Goal: Transaction & Acquisition: Purchase product/service

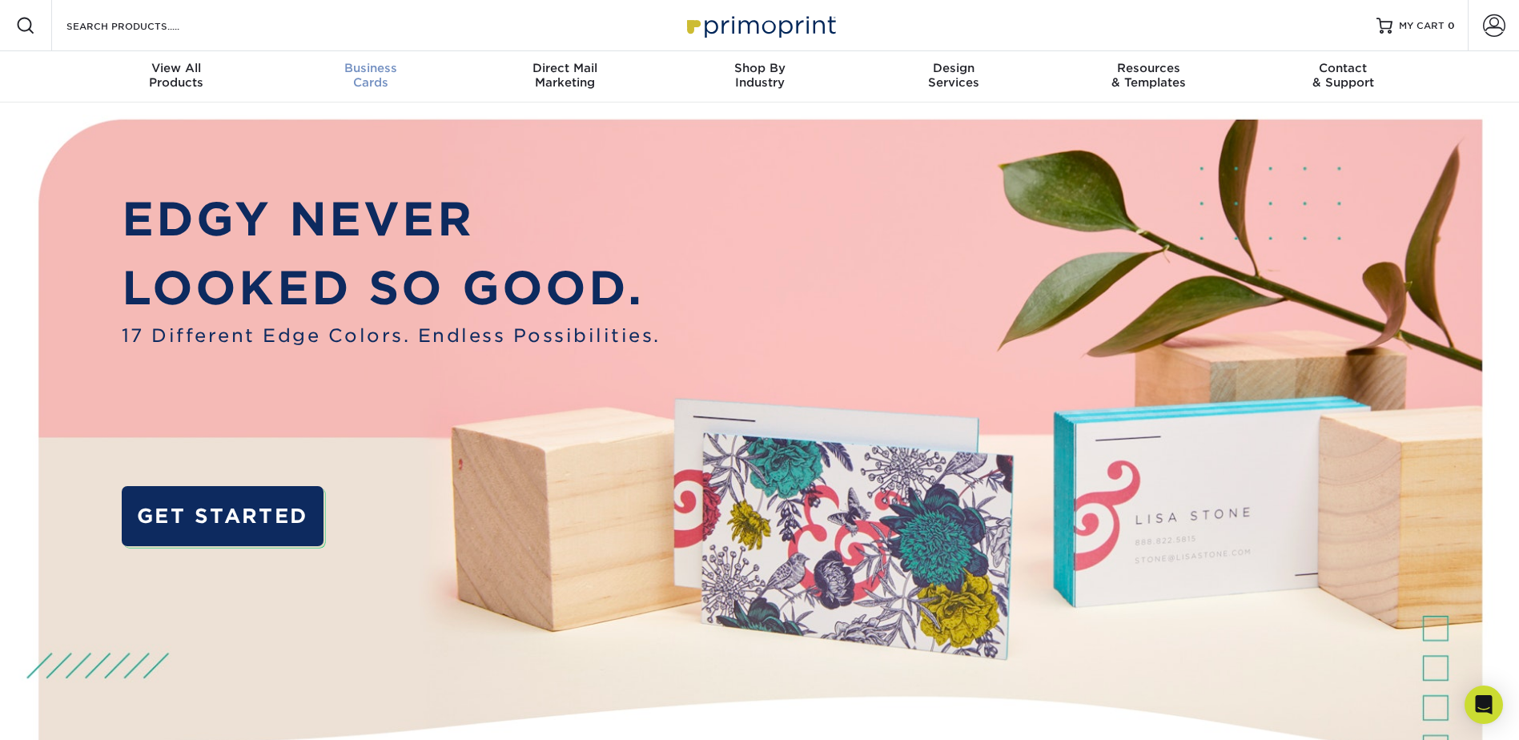
click at [374, 69] on span "Business" at bounding box center [370, 68] width 195 height 14
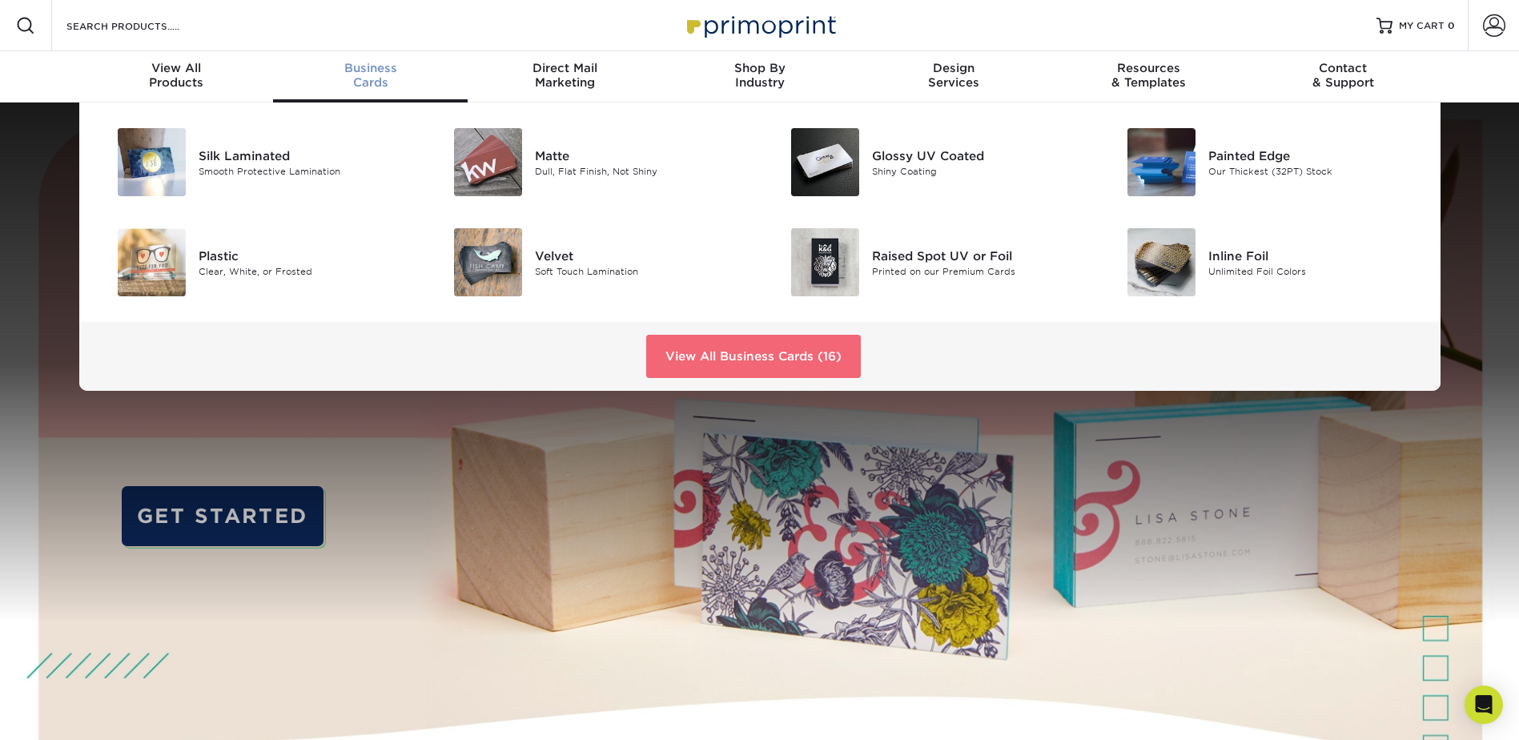
click at [815, 360] on link "View All Business Cards (16)" at bounding box center [753, 356] width 215 height 43
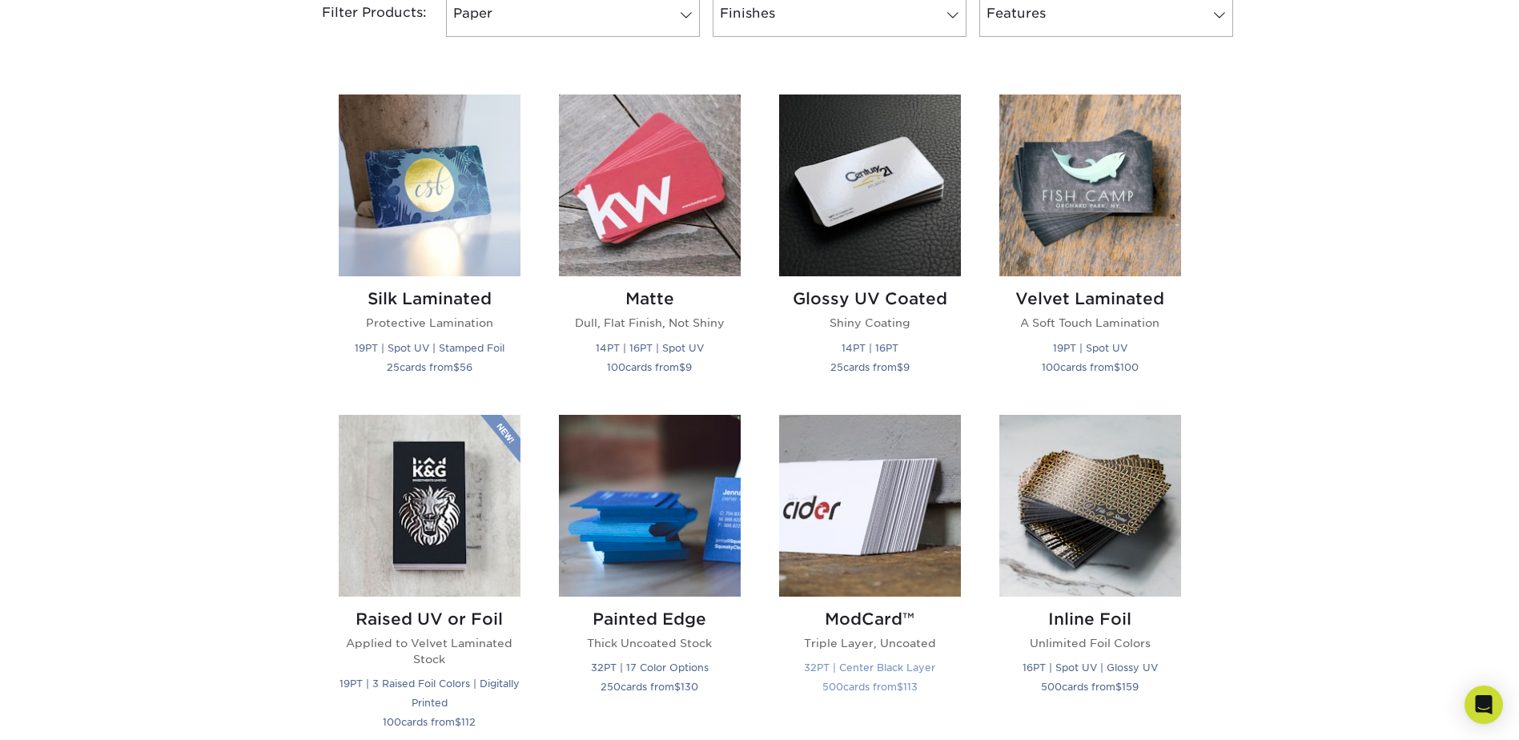
scroll to position [801, 0]
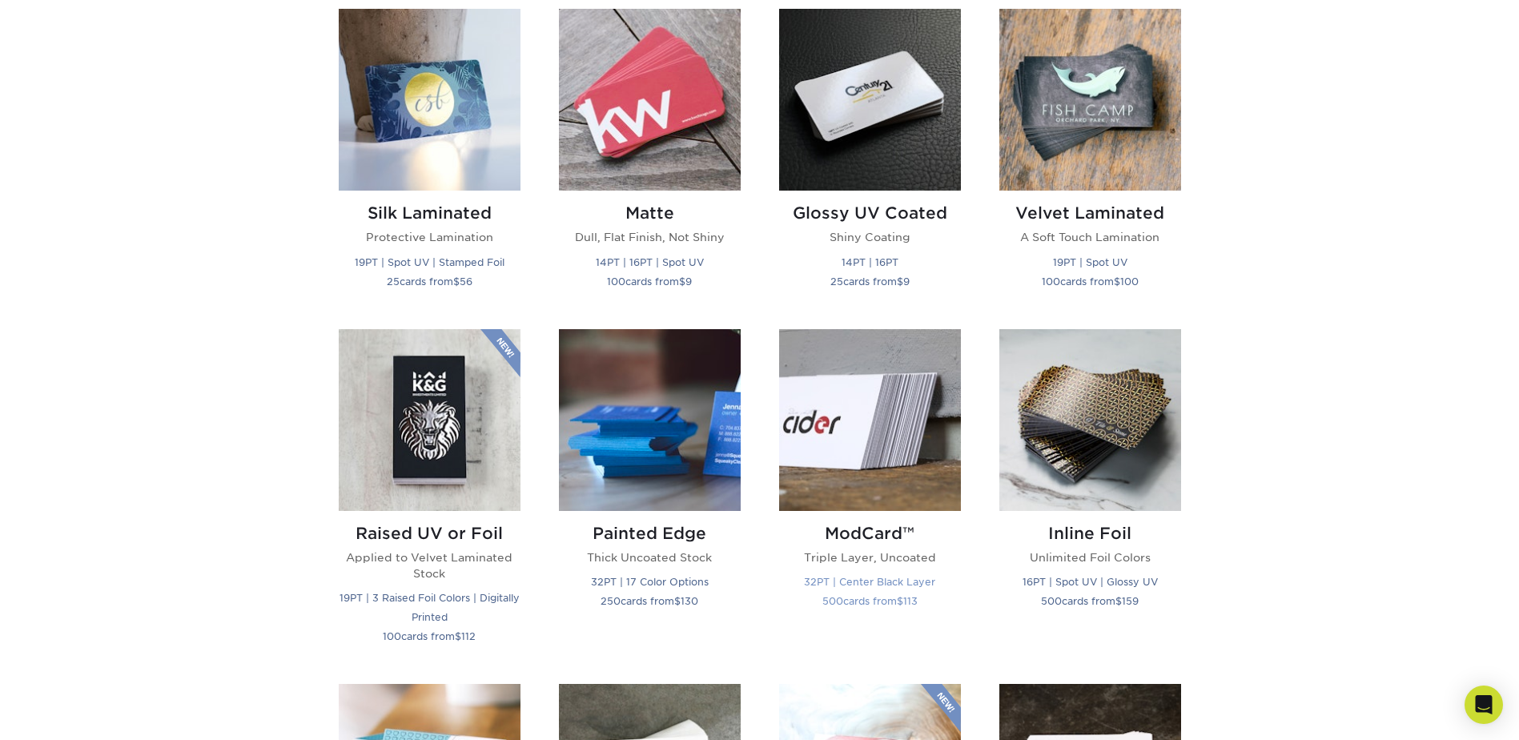
click at [876, 533] on h2 "ModCard™" at bounding box center [870, 533] width 182 height 19
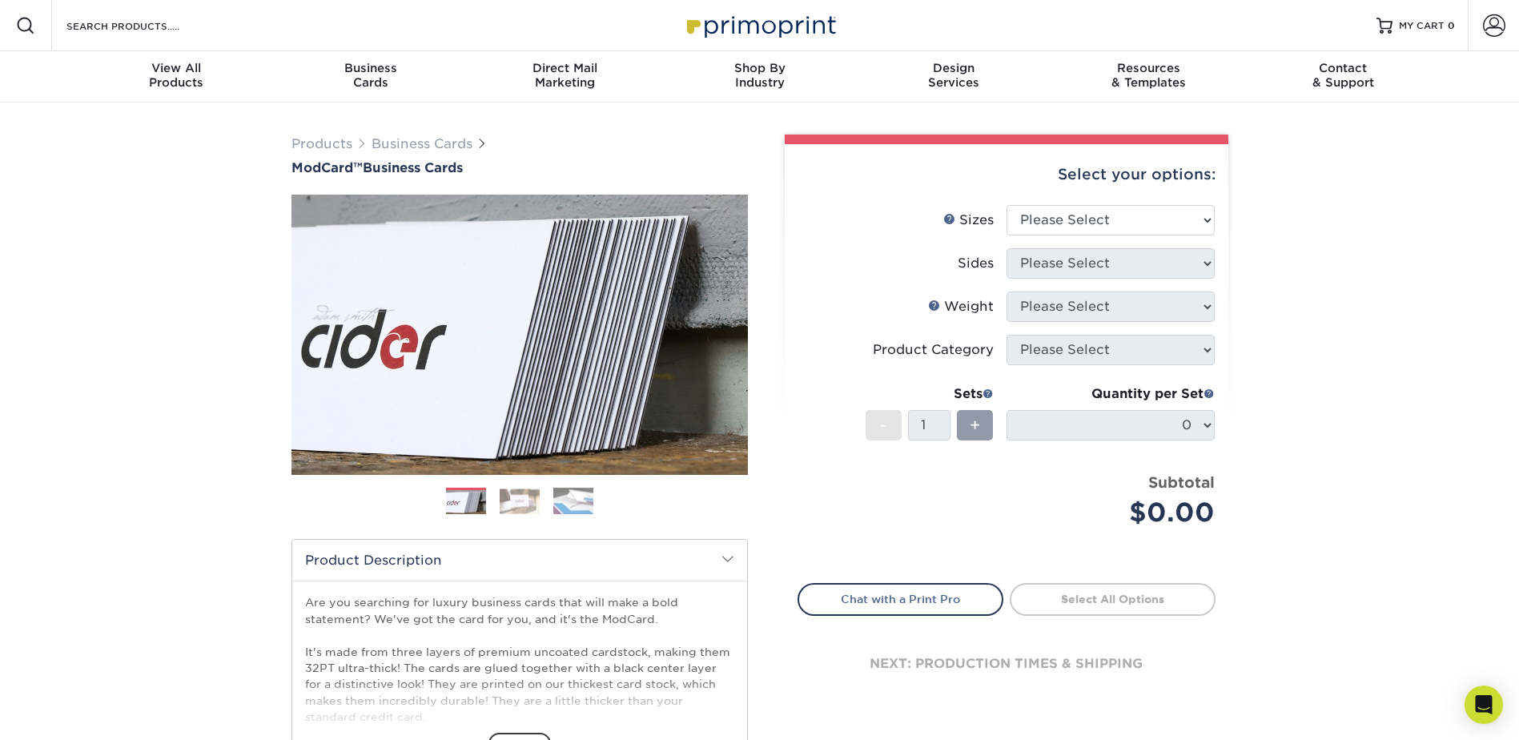
click at [500, 509] on img at bounding box center [520, 501] width 40 height 25
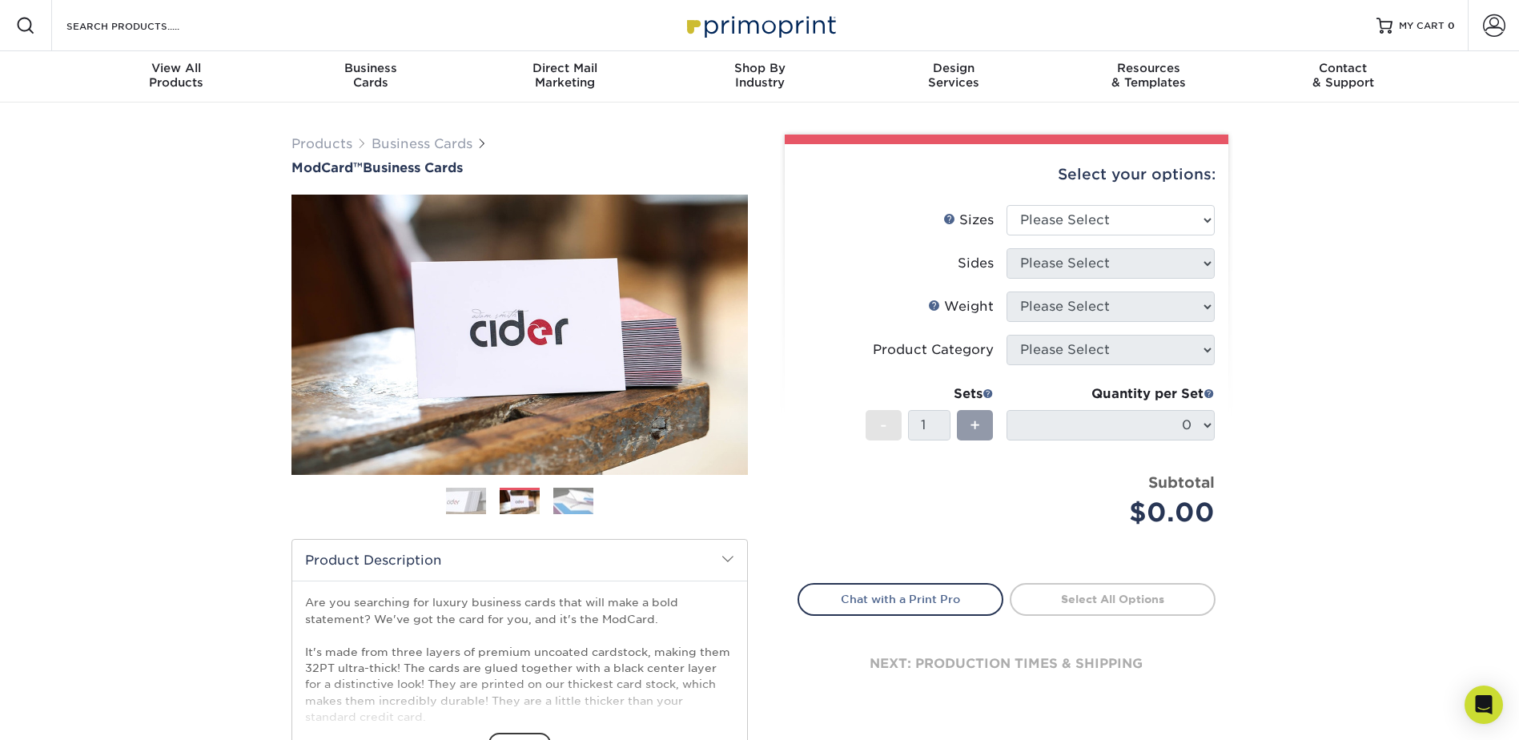
click at [555, 506] on img at bounding box center [573, 501] width 40 height 28
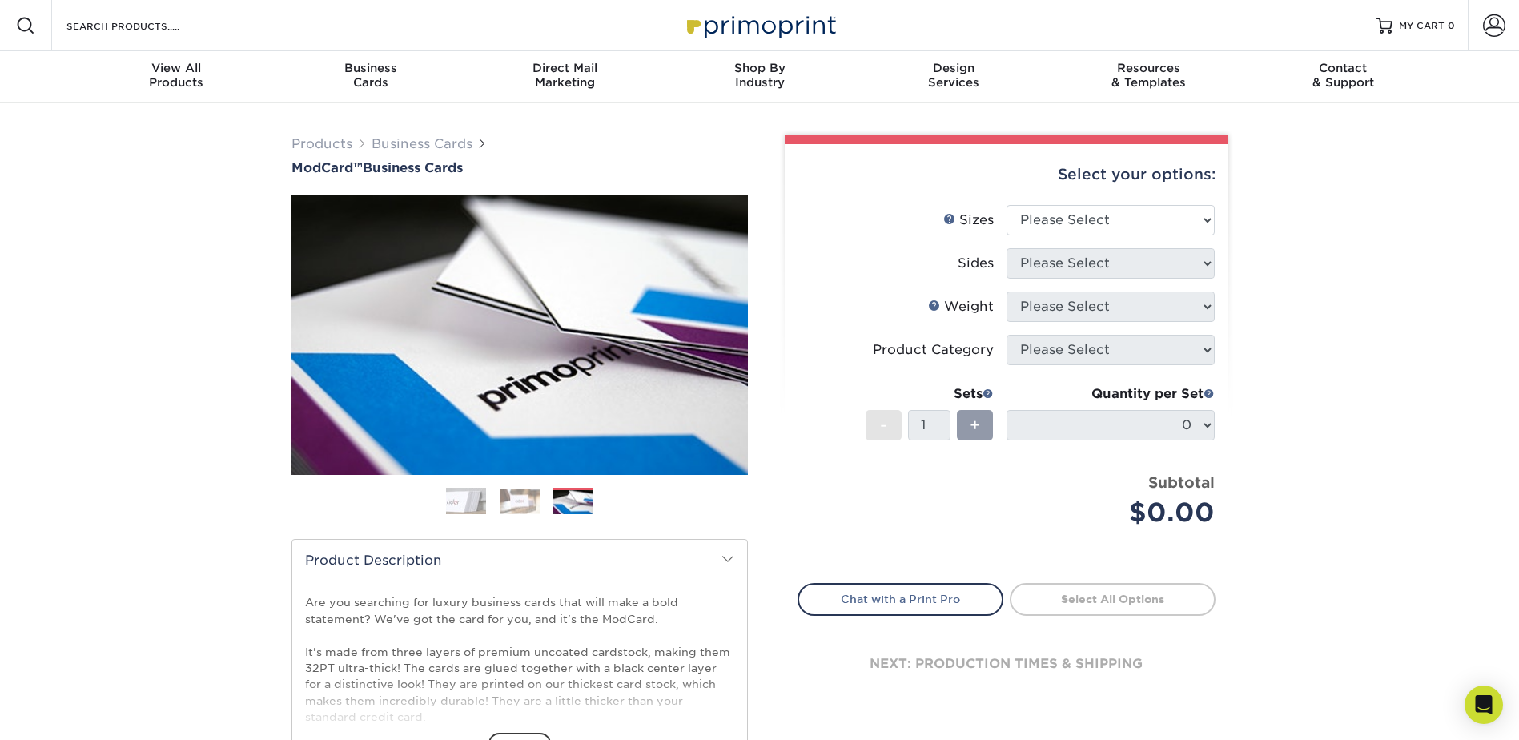
click at [472, 502] on img at bounding box center [466, 501] width 40 height 40
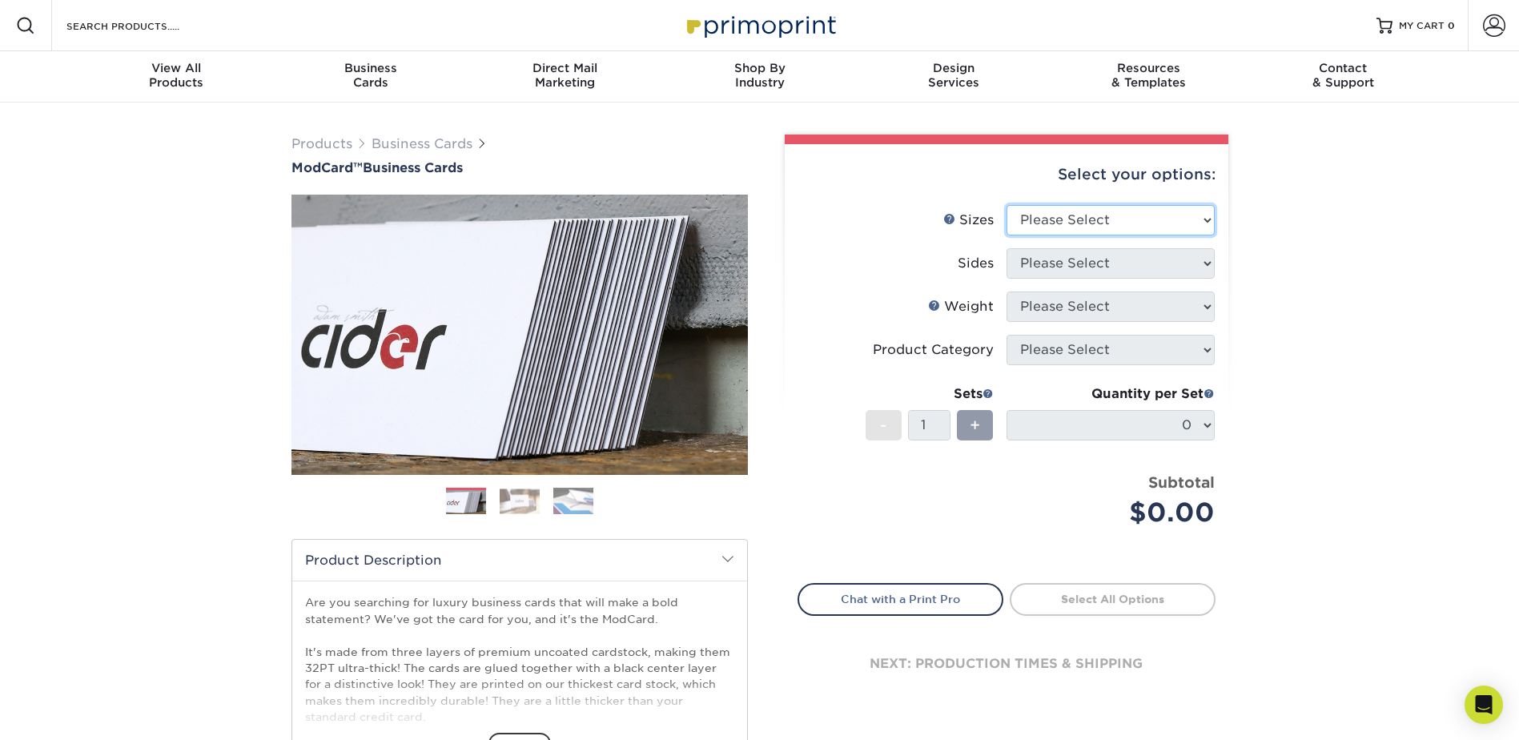
click at [1125, 212] on select "Please Select 1.5" x 3.5" - Mini 1.75" x 3.5" - Mini 2" x 2" - Square 2" x 3" -…" at bounding box center [1111, 220] width 208 height 30
select select "2.00x3.50"
click at [1007, 205] on select "Please Select 1.5" x 3.5" - Mini 1.75" x 3.5" - Mini 2" x 2" - Square 2" x 3" -…" at bounding box center [1111, 220] width 208 height 30
click at [1108, 251] on select "Please Select Print Both Sides Print Front Only" at bounding box center [1111, 263] width 208 height 30
select select "13abbda7-1d64-4f25-8bb2-c179b224825d"
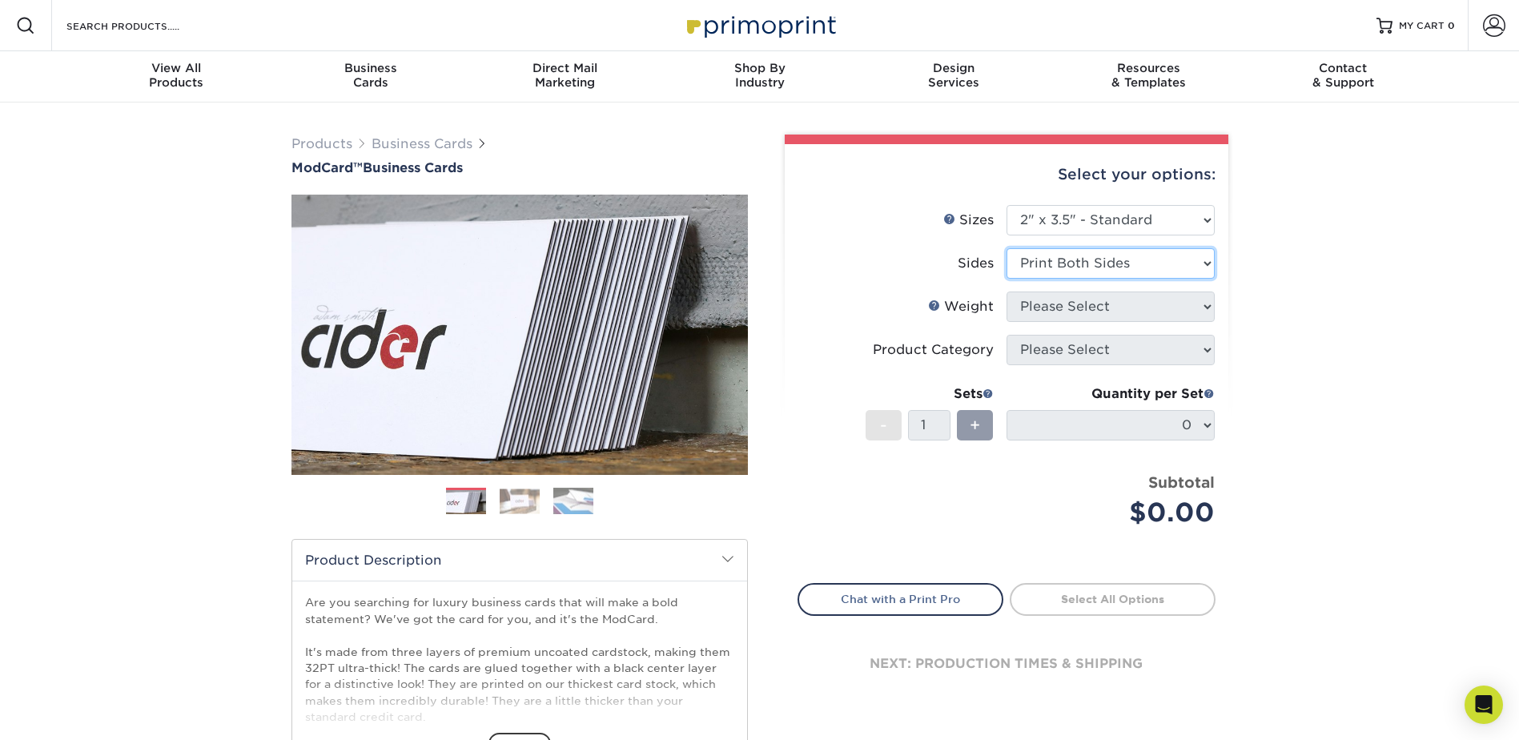
click at [1007, 248] on select "Please Select Print Both Sides Print Front Only" at bounding box center [1111, 263] width 208 height 30
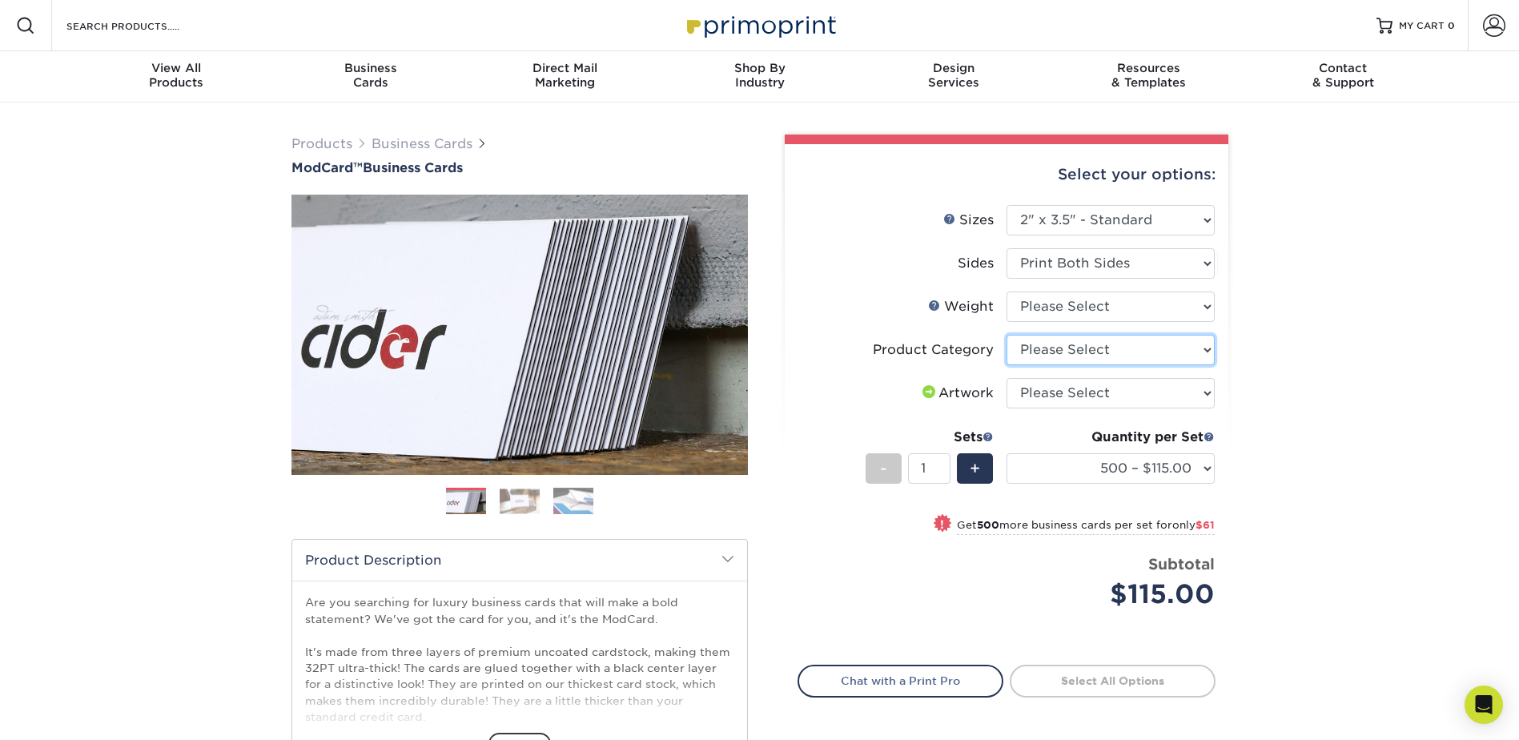
click at [1160, 356] on select "Please Select Business Cards" at bounding box center [1111, 350] width 208 height 30
select select "3b5148f1-0588-4f88-a218-97bcfdce65c1"
click at [1007, 335] on select "Please Select Business Cards" at bounding box center [1111, 350] width 208 height 30
click at [1111, 313] on select "Please Select 32PTUCBLK" at bounding box center [1111, 307] width 208 height 30
select select "32PTUCBLK"
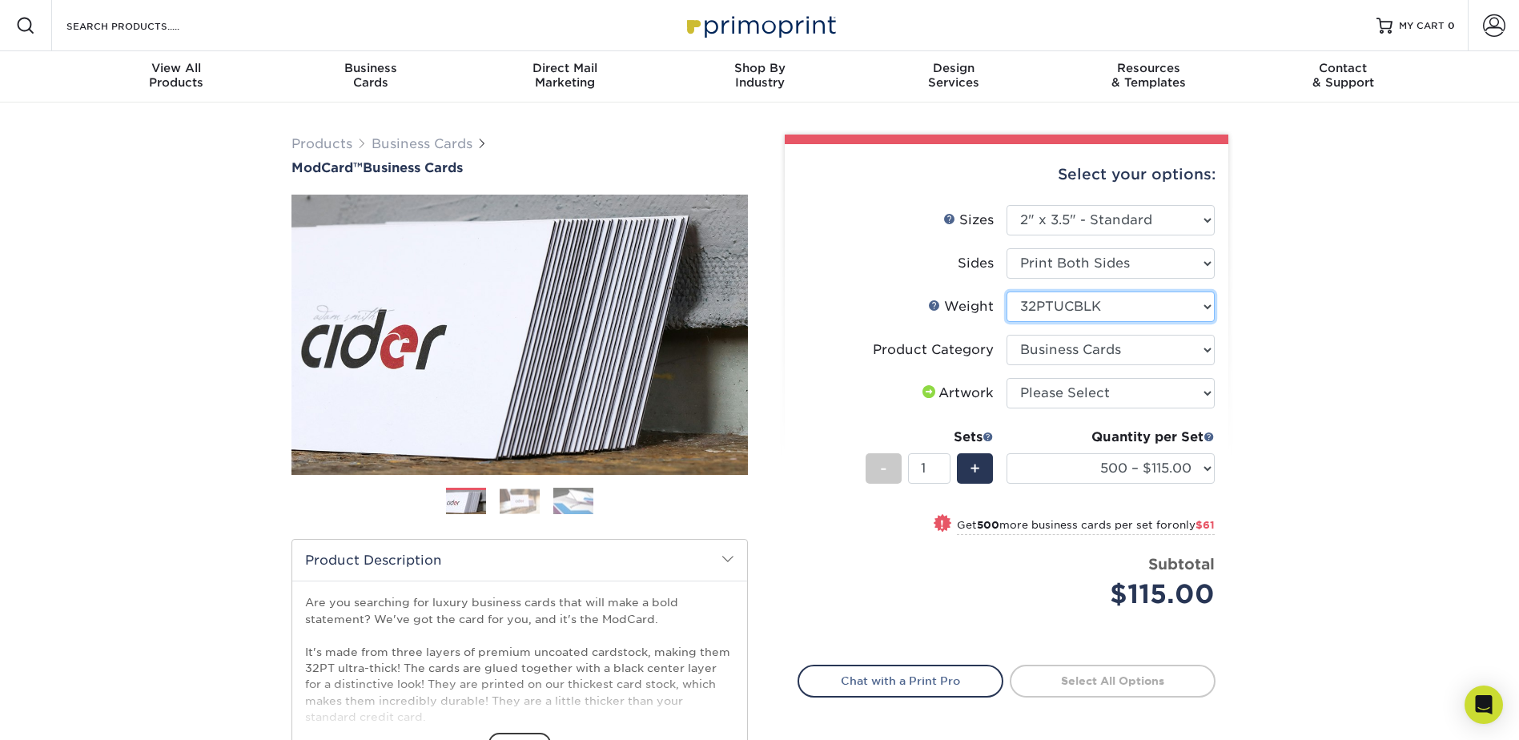
click at [1007, 292] on select "Please Select 32PTUCBLK" at bounding box center [1111, 307] width 208 height 30
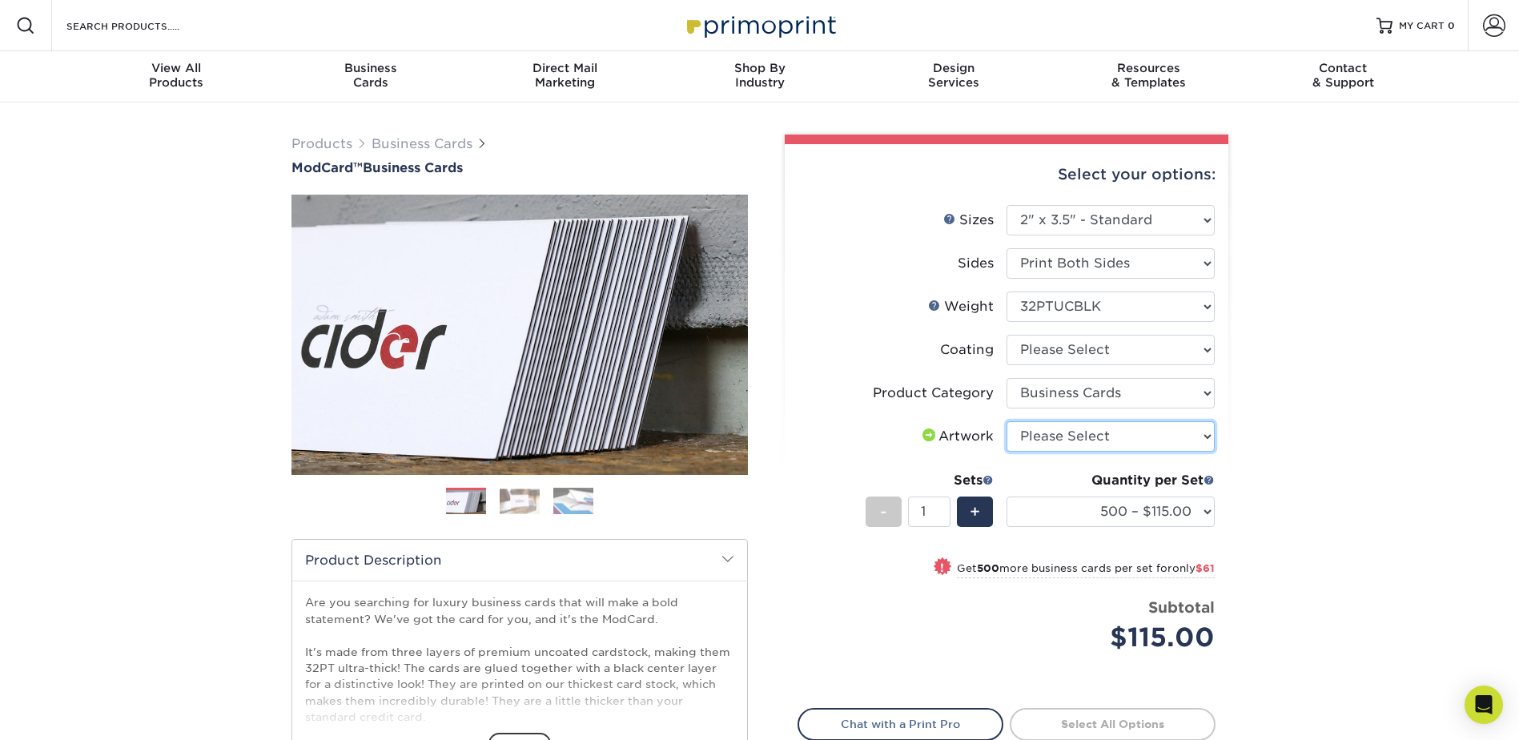
click at [1124, 433] on select "Please Select I will upload files I need a design - $100" at bounding box center [1111, 436] width 208 height 30
select select "upload"
click at [1007, 421] on select "Please Select I will upload files I need a design - $100" at bounding box center [1111, 436] width 208 height 30
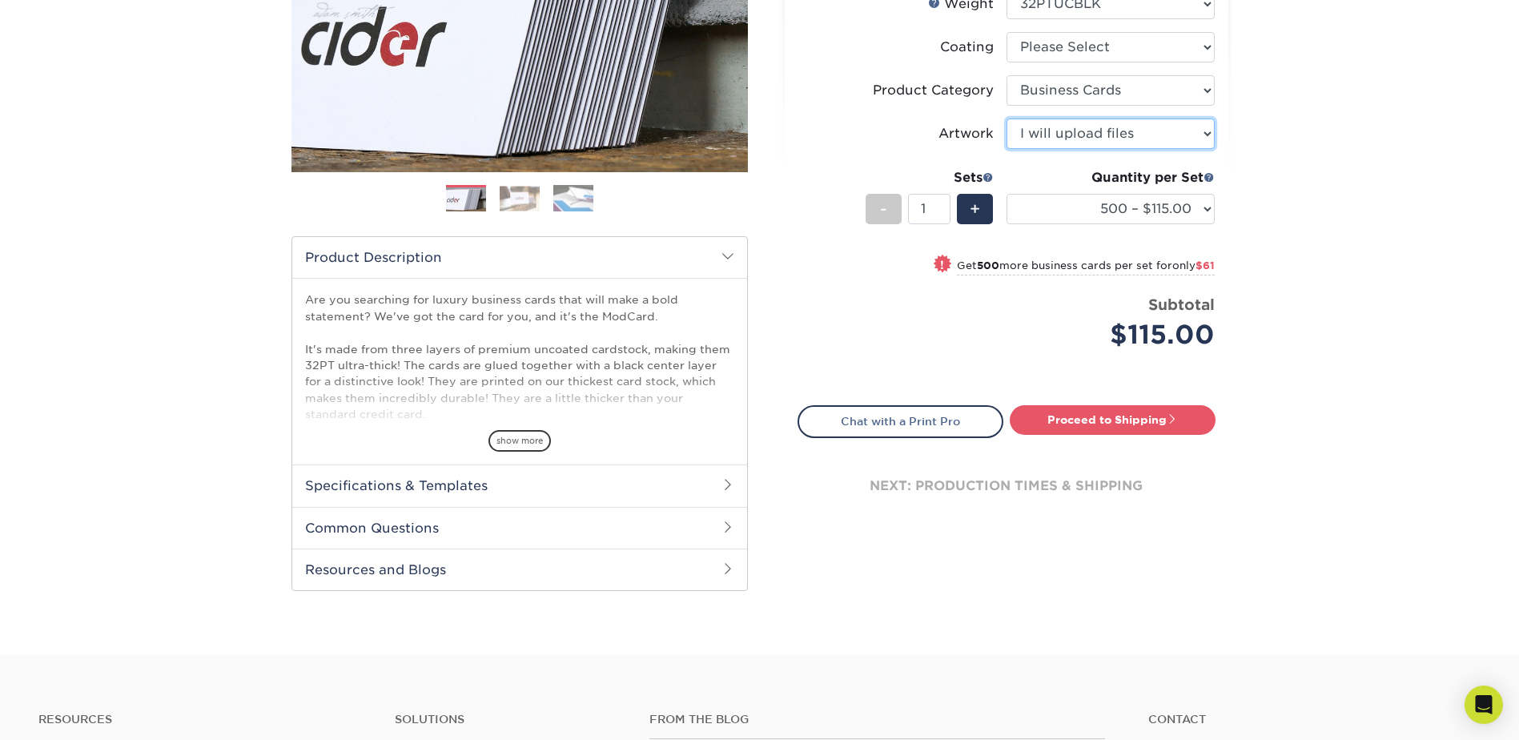
scroll to position [286, 0]
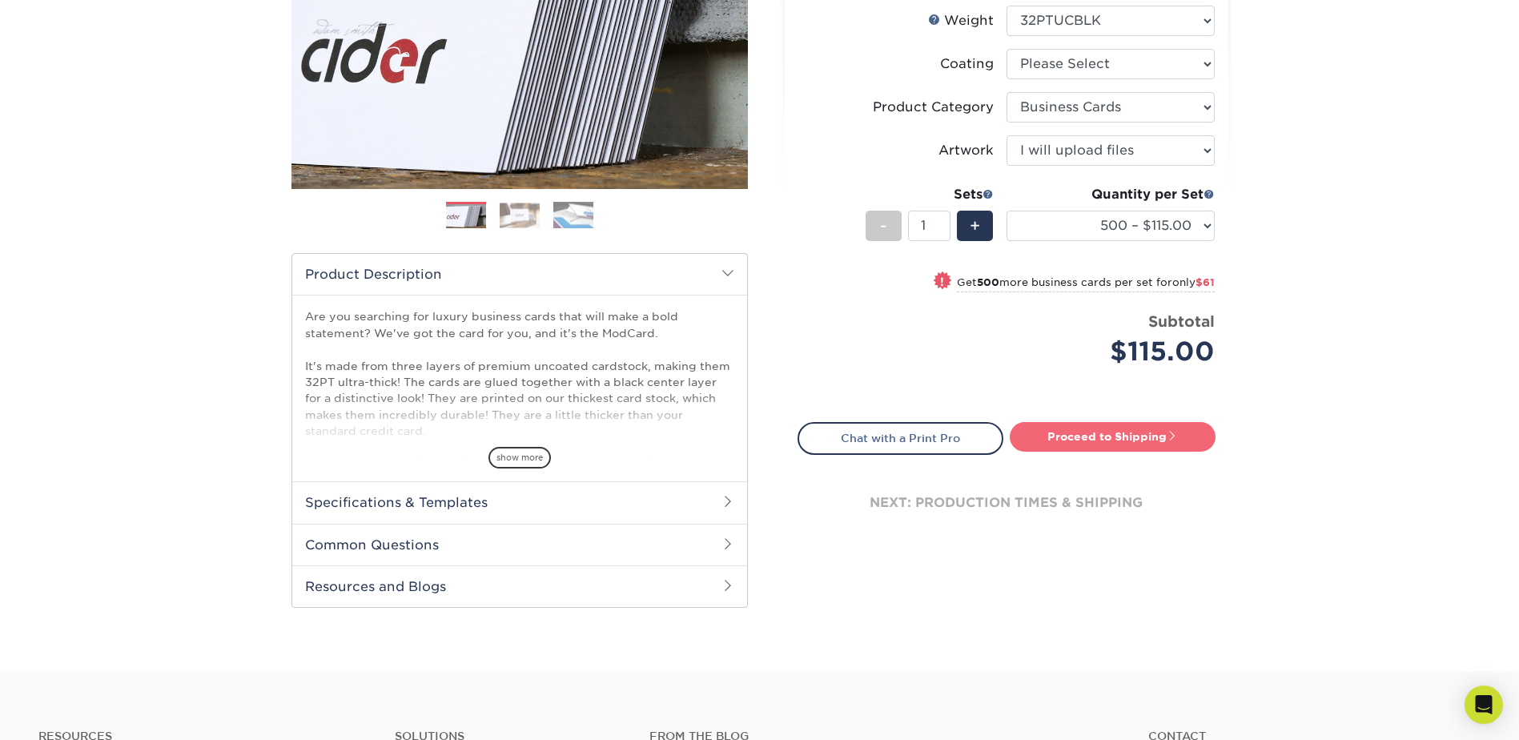
click at [1116, 436] on link "Proceed to Shipping" at bounding box center [1113, 436] width 206 height 29
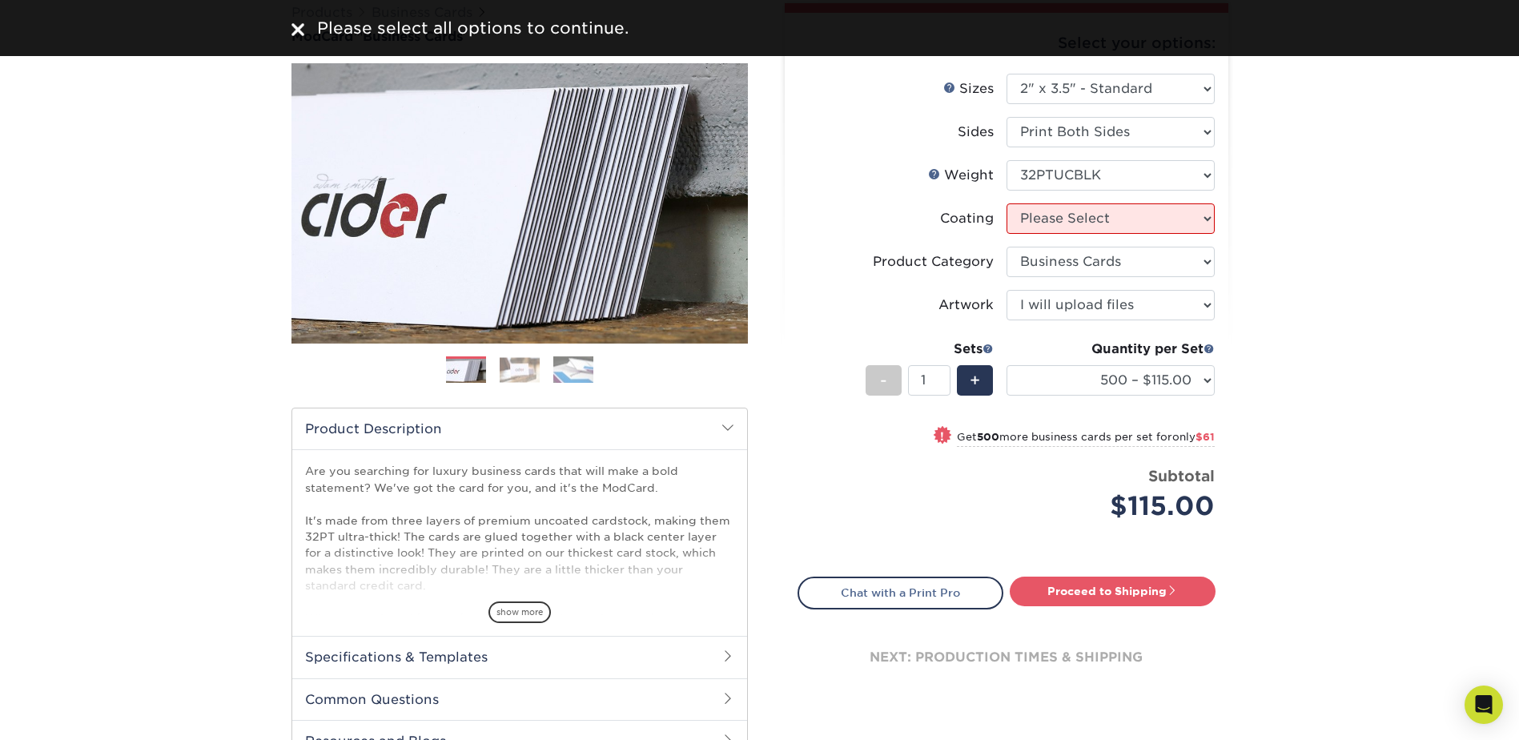
scroll to position [126, 0]
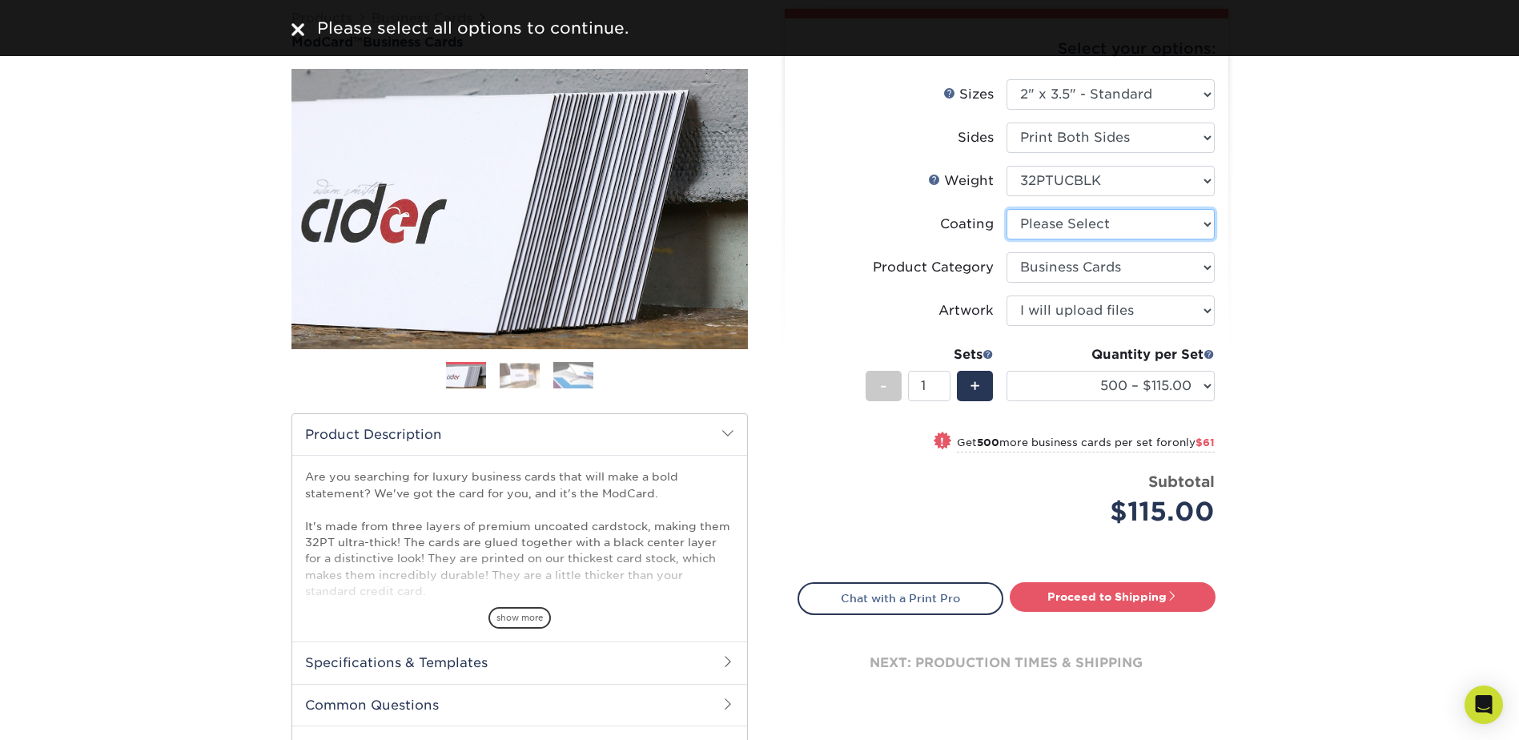
click at [1102, 227] on select at bounding box center [1111, 224] width 208 height 30
select select "3e7618de-abca-4bda-9f97-8b9129e913d8"
click at [1007, 209] on select at bounding box center [1111, 224] width 208 height 30
select select "-1"
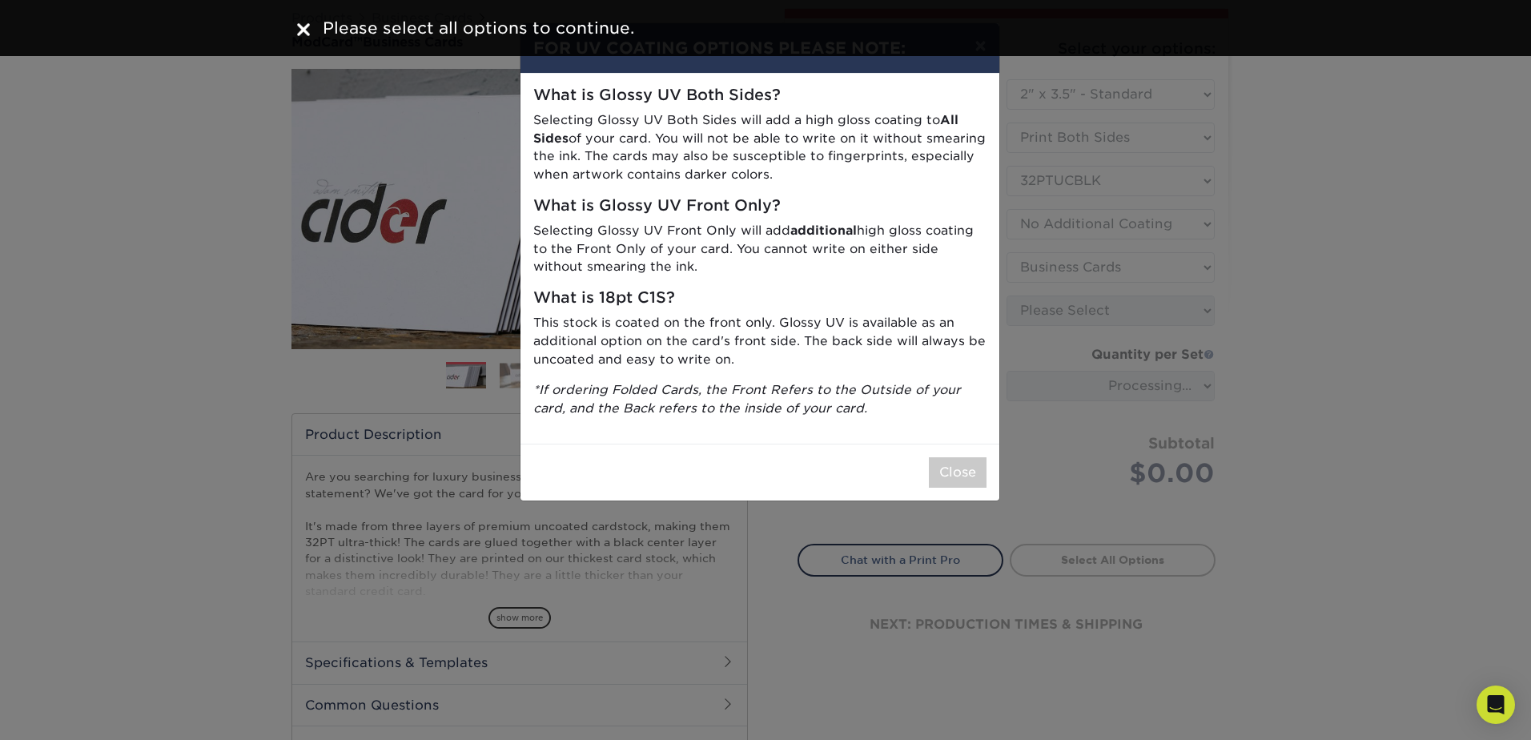
click at [956, 489] on div "Close" at bounding box center [760, 472] width 479 height 57
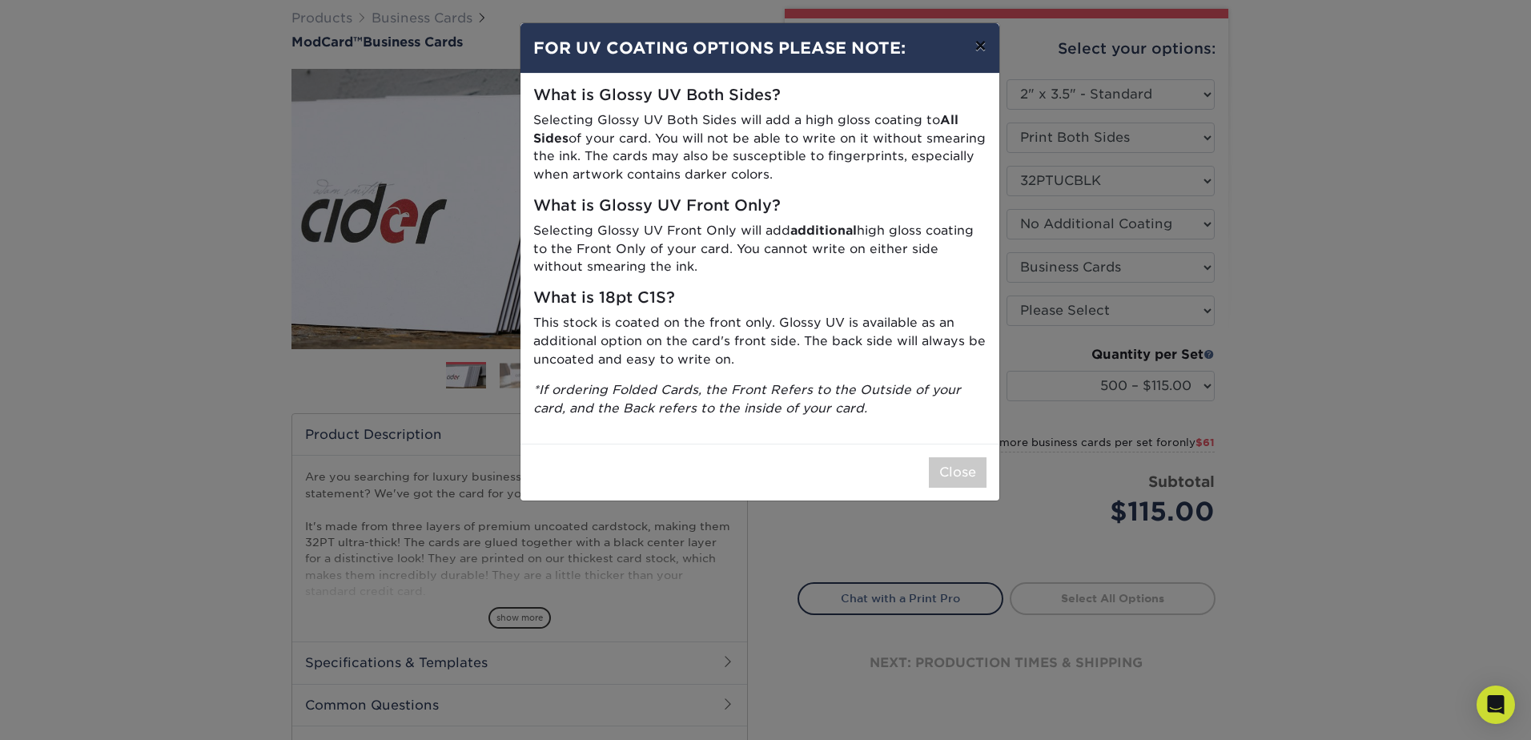
click at [978, 44] on button "×" at bounding box center [980, 45] width 37 height 45
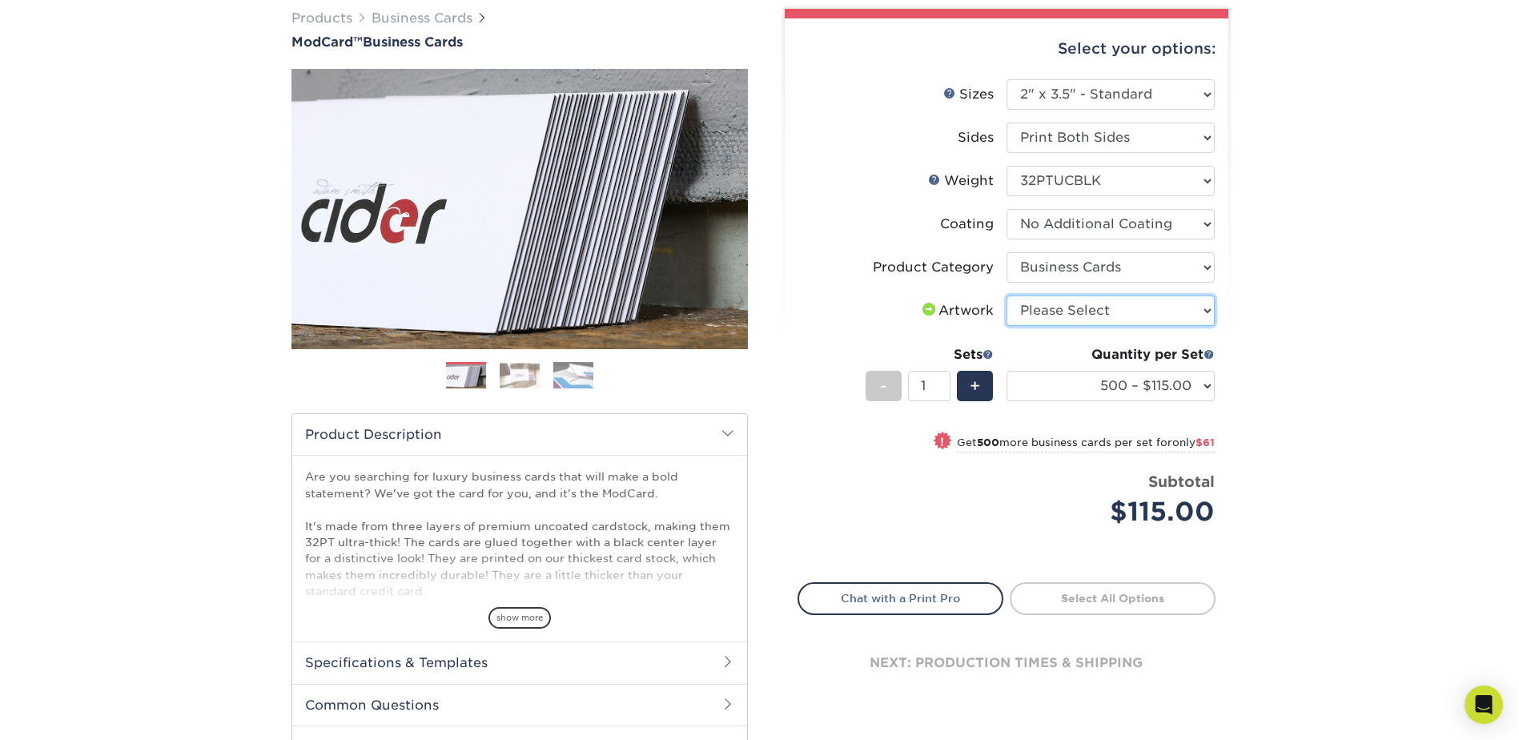
click at [1118, 321] on select "Please Select I will upload files I need a design - $100" at bounding box center [1111, 311] width 208 height 30
select select "upload"
click at [1007, 296] on select "Please Select I will upload files I need a design - $100" at bounding box center [1111, 311] width 208 height 30
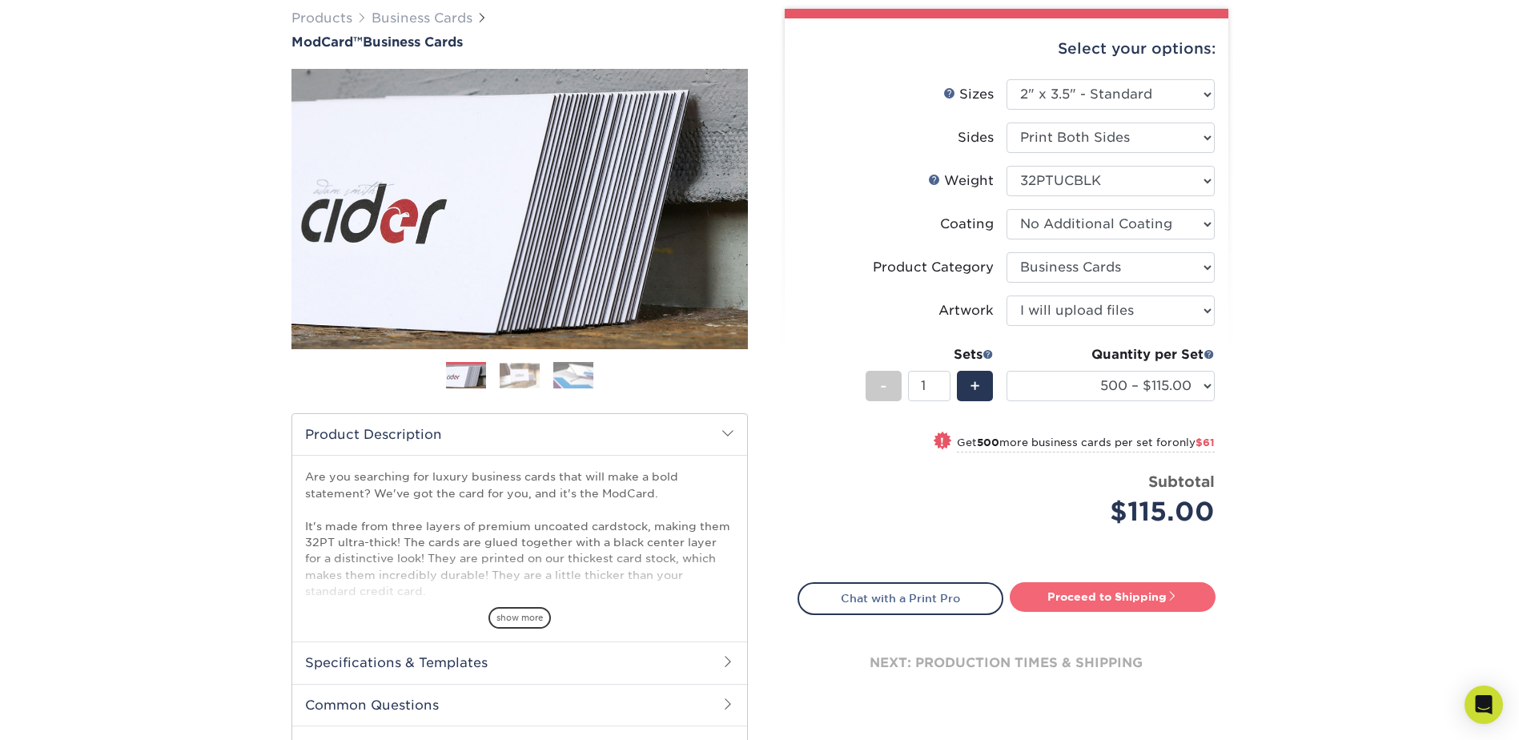
click at [1133, 595] on link "Proceed to Shipping" at bounding box center [1113, 596] width 206 height 29
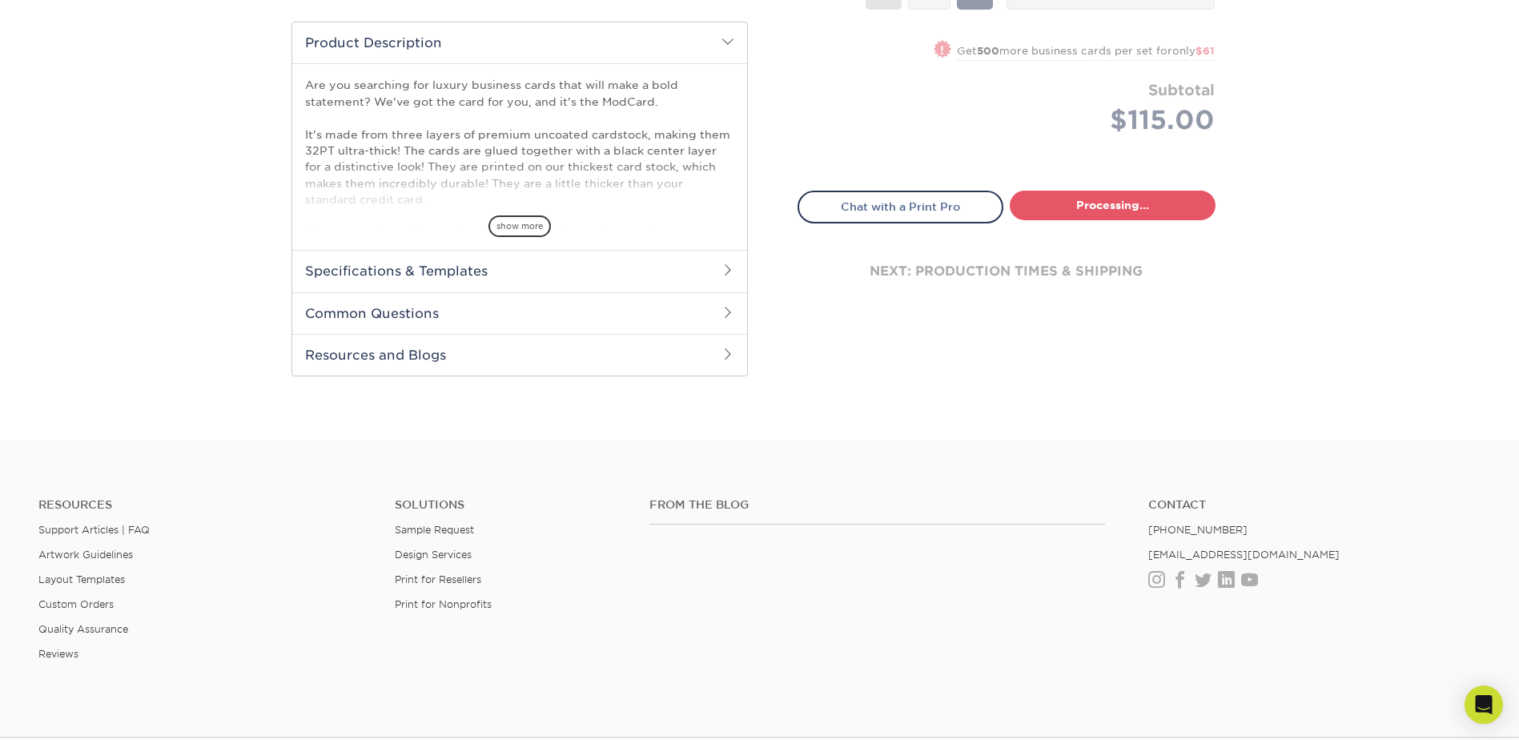
select select "5f593cd4-e965-446d-a983-0d73bfd06503"
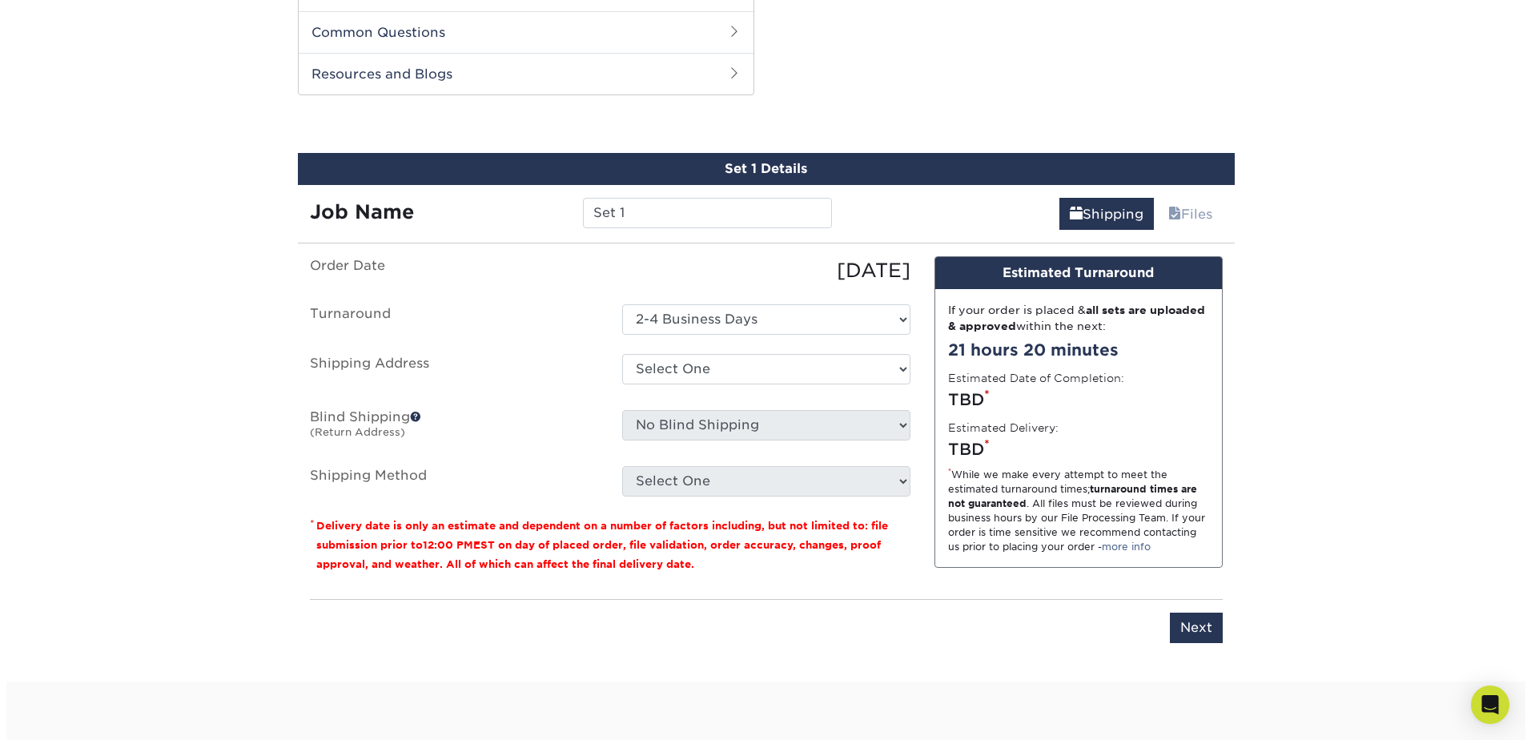
scroll to position [815, 0]
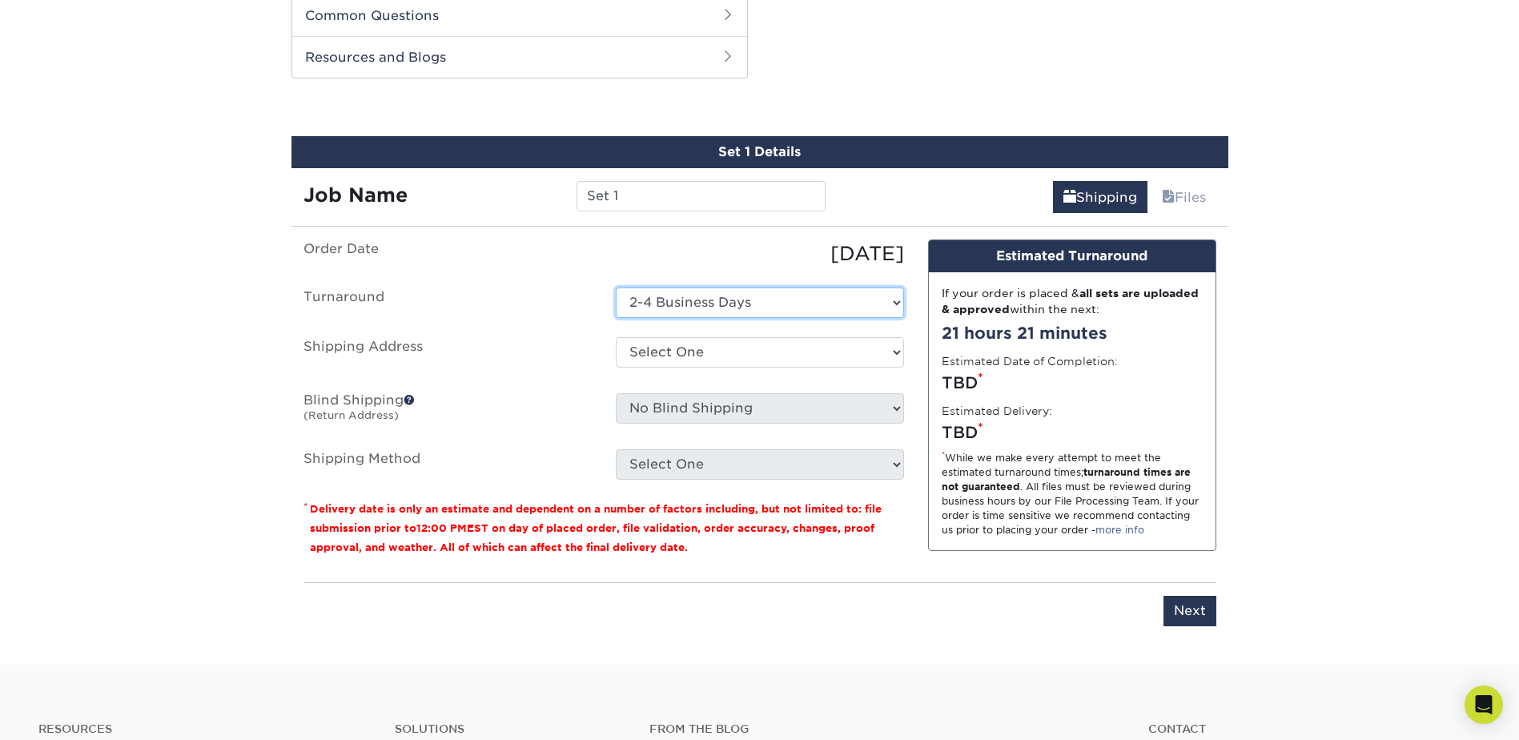
click at [771, 296] on select "Select One 2-4 Business Days" at bounding box center [760, 303] width 288 height 30
click at [507, 299] on label "Turnaround" at bounding box center [448, 303] width 312 height 30
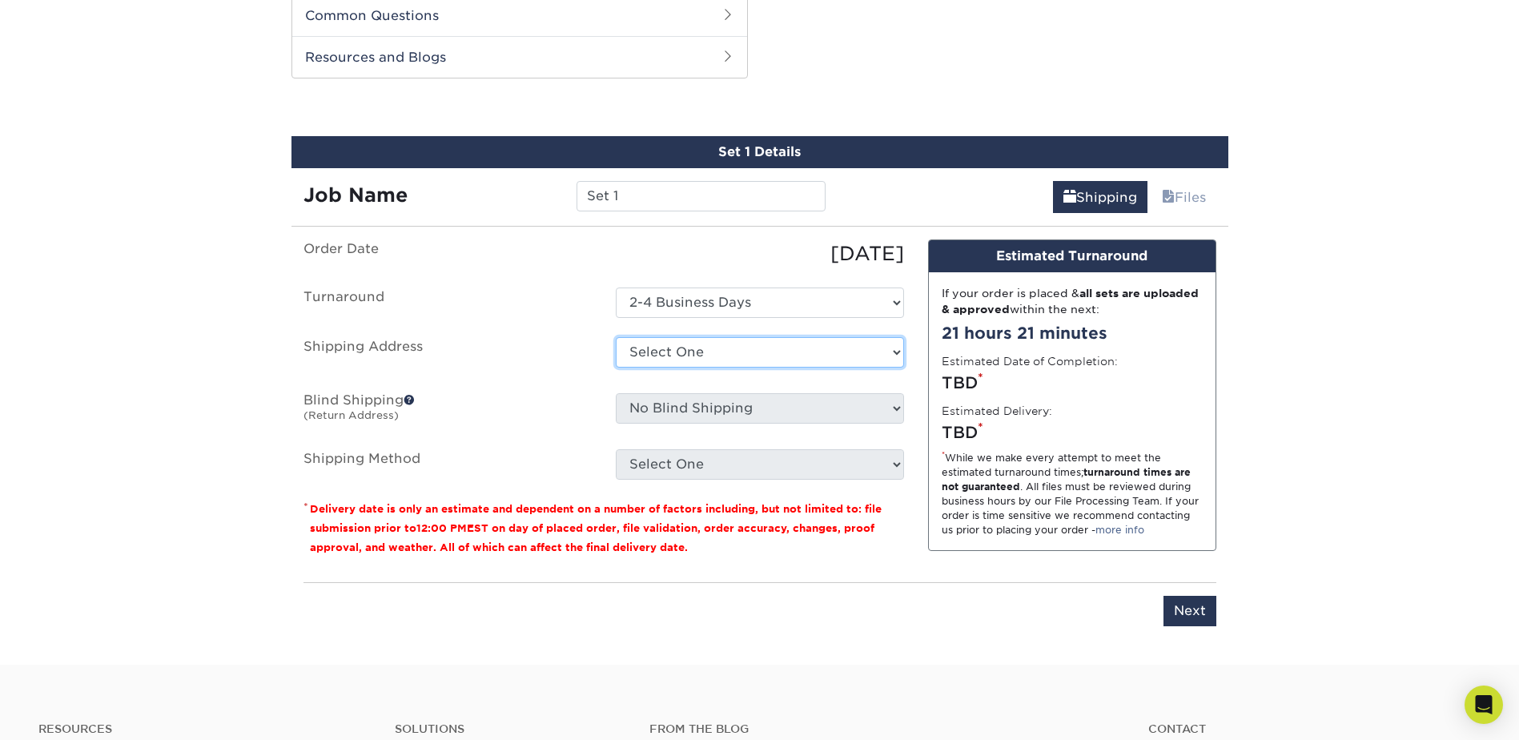
click at [716, 363] on select "Select One + Add New Address - Login" at bounding box center [760, 352] width 288 height 30
click at [545, 409] on label "Blind Shipping (Return Address)" at bounding box center [448, 411] width 312 height 37
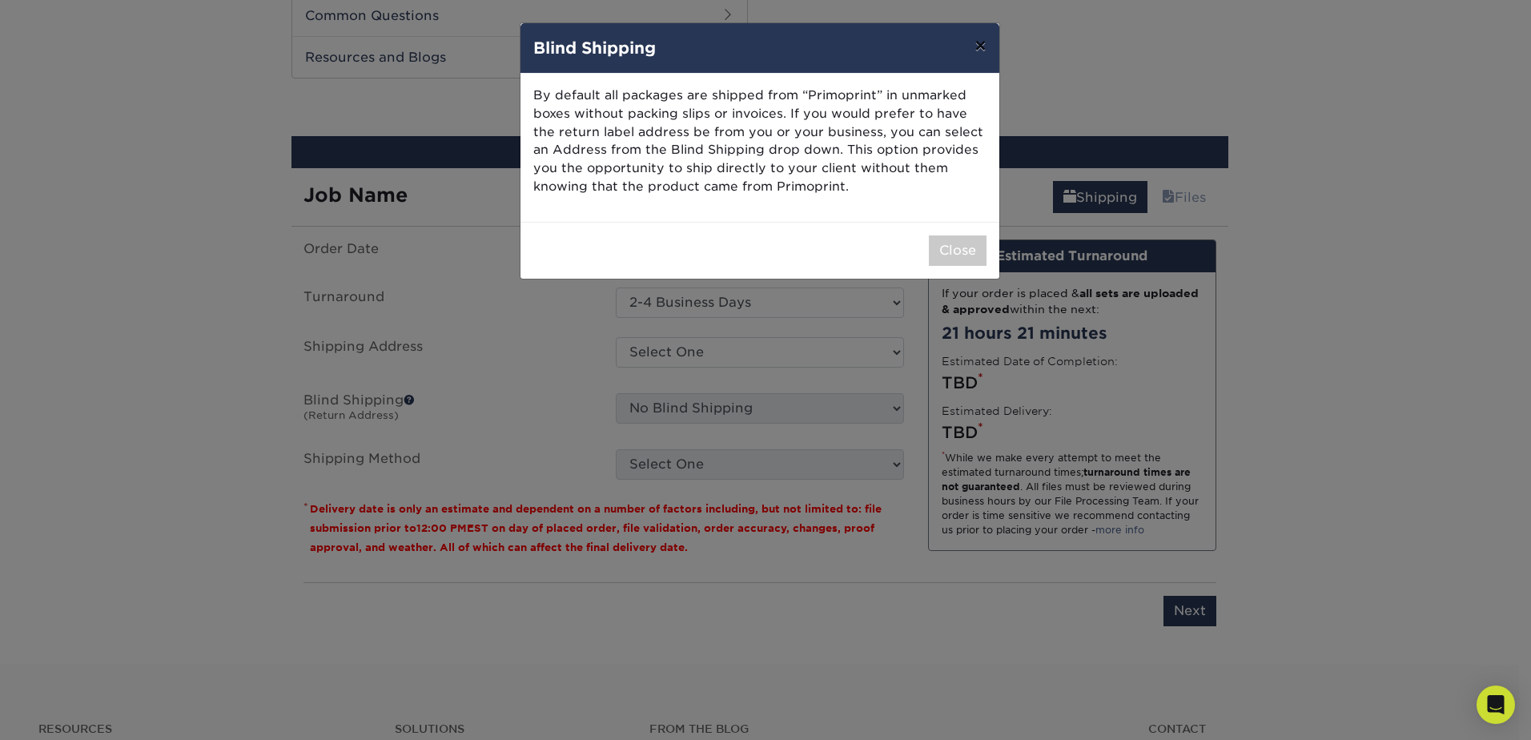
click at [980, 42] on button "×" at bounding box center [980, 45] width 37 height 45
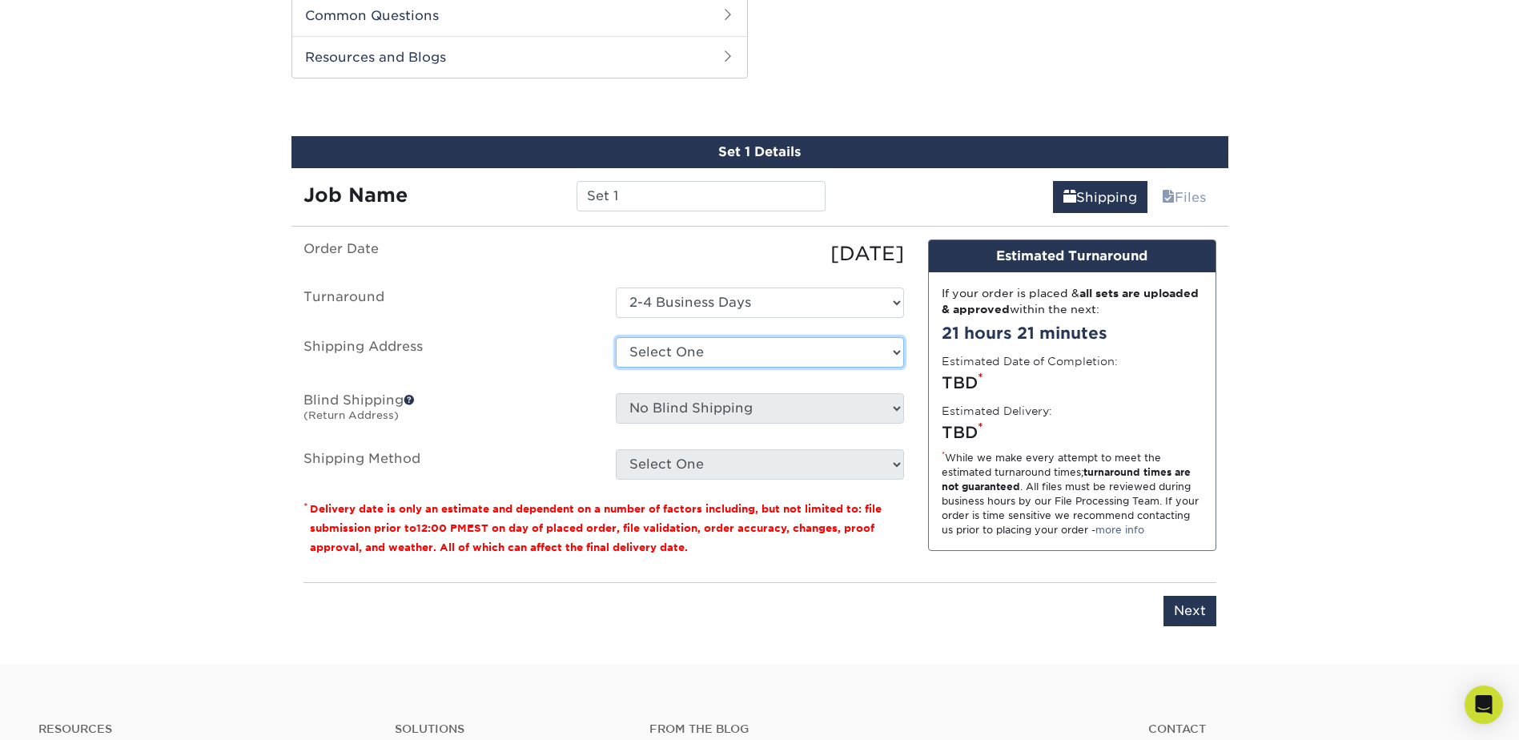
click at [768, 354] on select "Select One + Add New Address - Login" at bounding box center [760, 352] width 288 height 30
select select "newaddress"
click at [616, 337] on select "Select One + Add New Address - Login" at bounding box center [760, 352] width 288 height 30
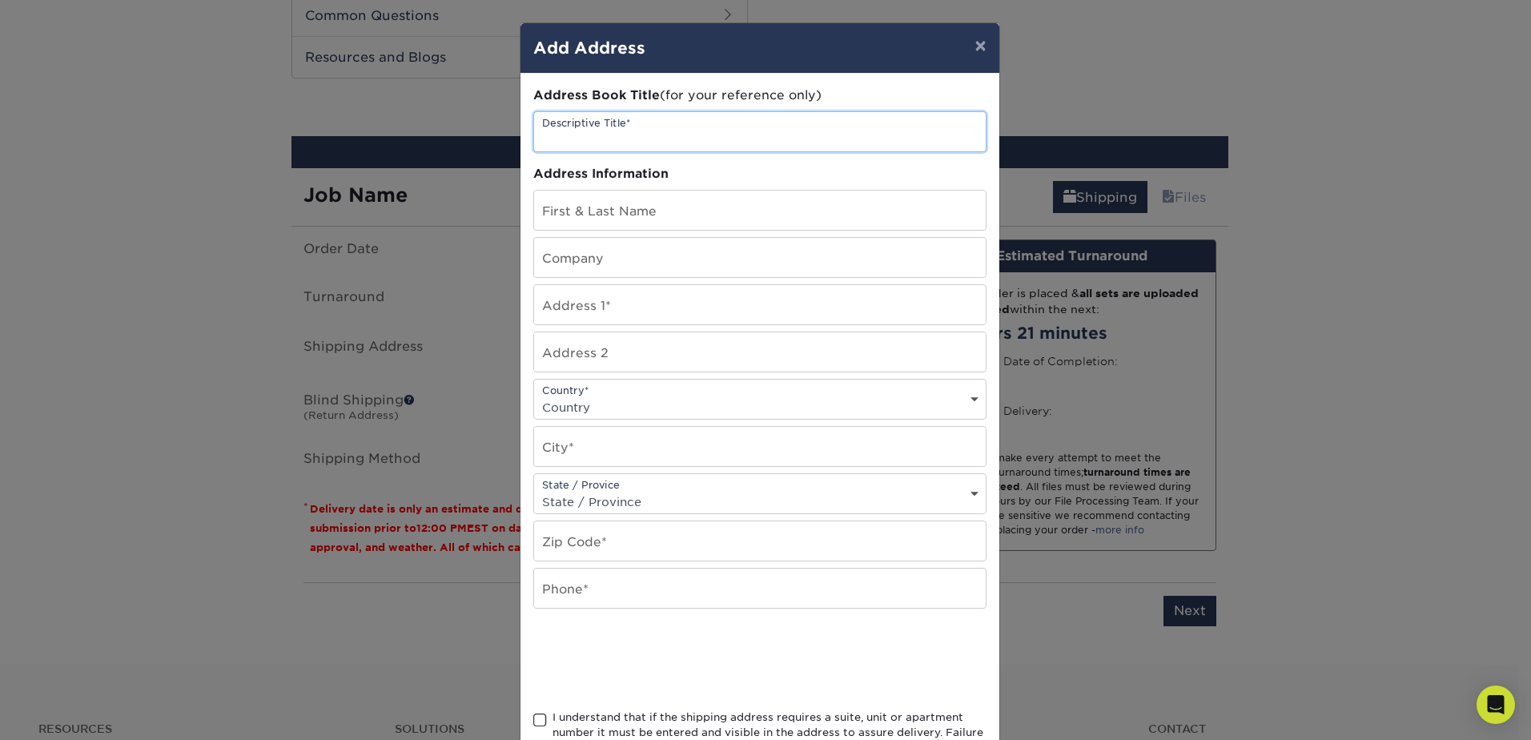
click at [671, 143] on input "text" at bounding box center [760, 131] width 452 height 39
type input "The Recreational Group"
click at [653, 216] on input "text" at bounding box center [760, 210] width 452 height 39
type input "Carson Cook"
click at [610, 294] on input "text" at bounding box center [760, 304] width 452 height 39
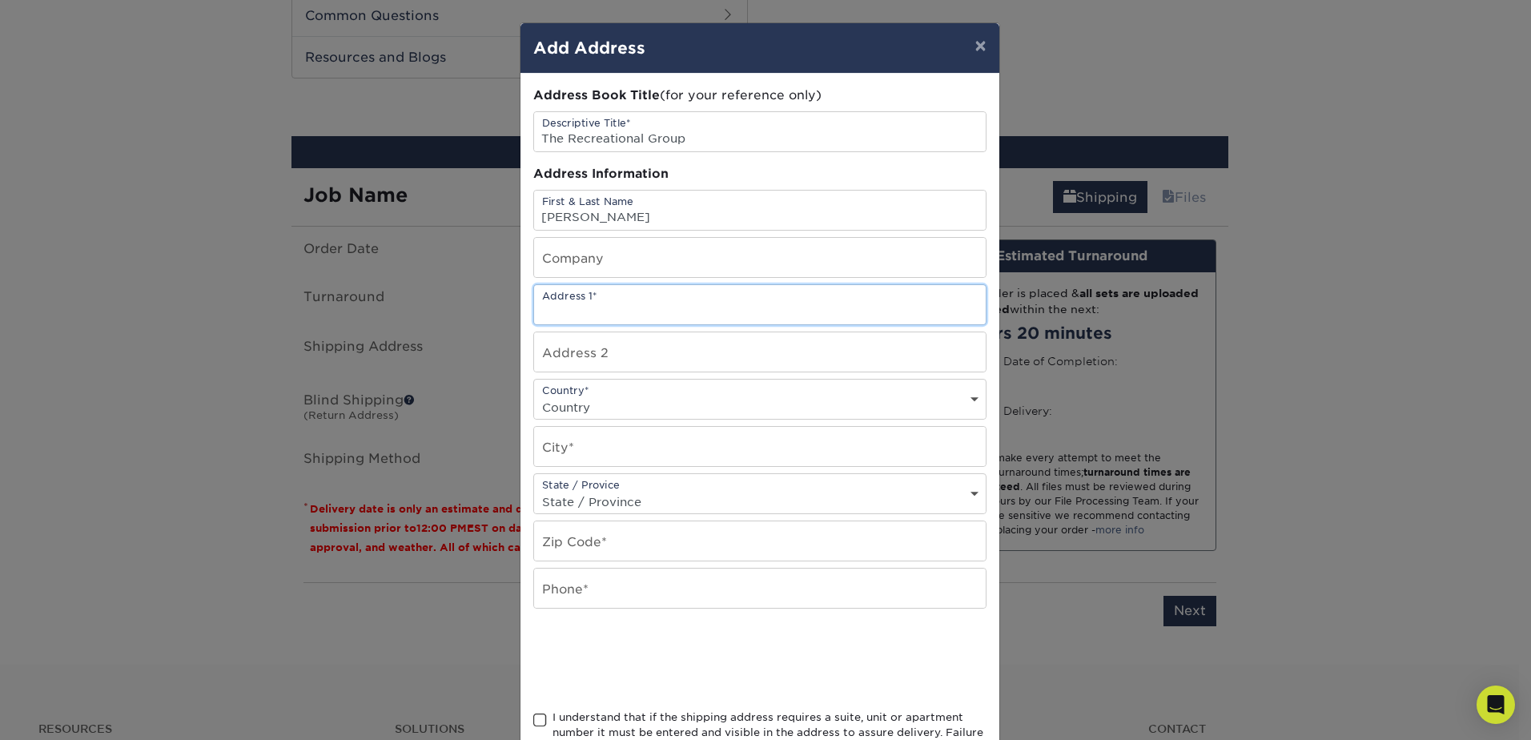
type input "200 Howell Dr"
type input "Carson Cook"
select select "US"
type input "DALTON"
select select "GA"
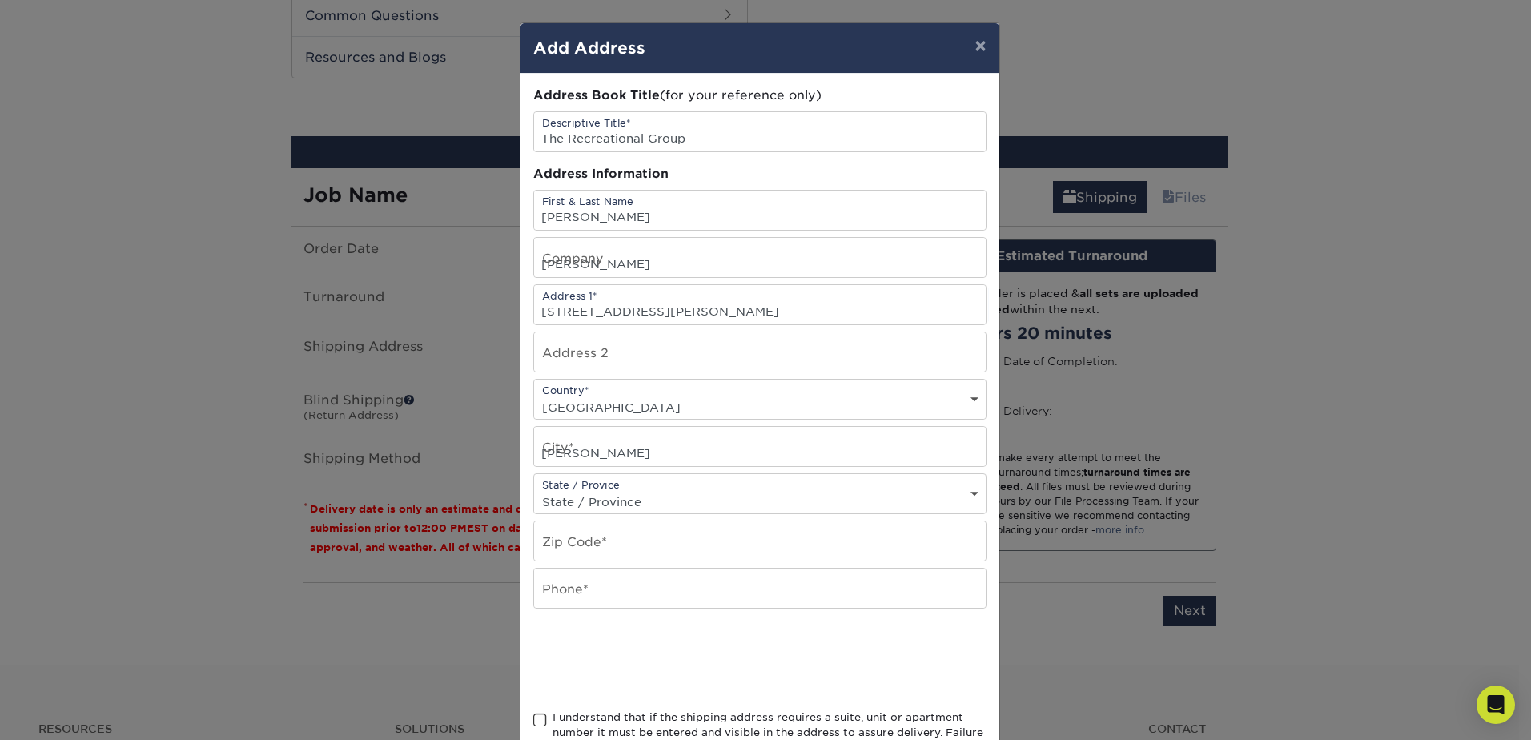
type input "30721"
type input "7062647195"
type input "Kiddie Academy"
type input "251 S Centerville Rd"
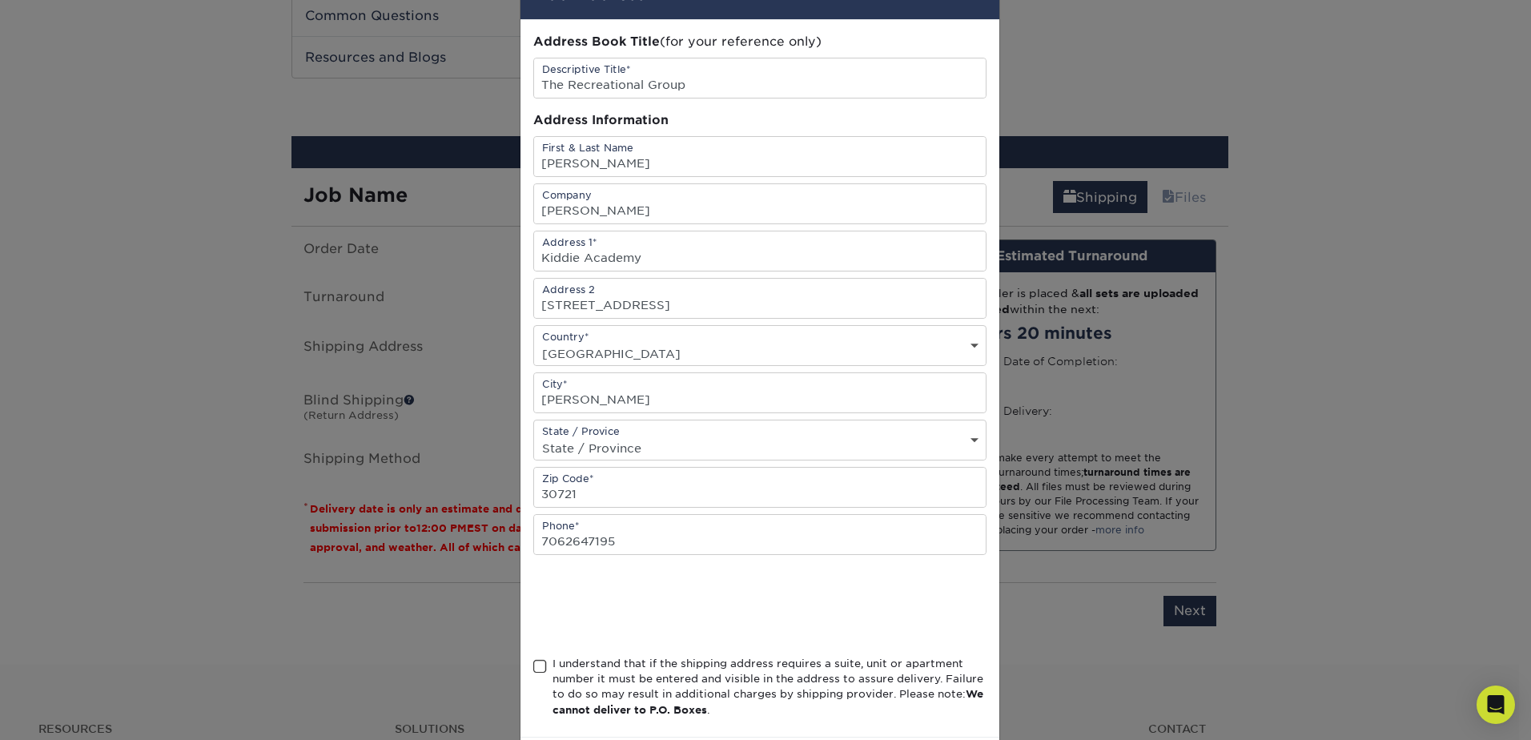
scroll to position [131, 0]
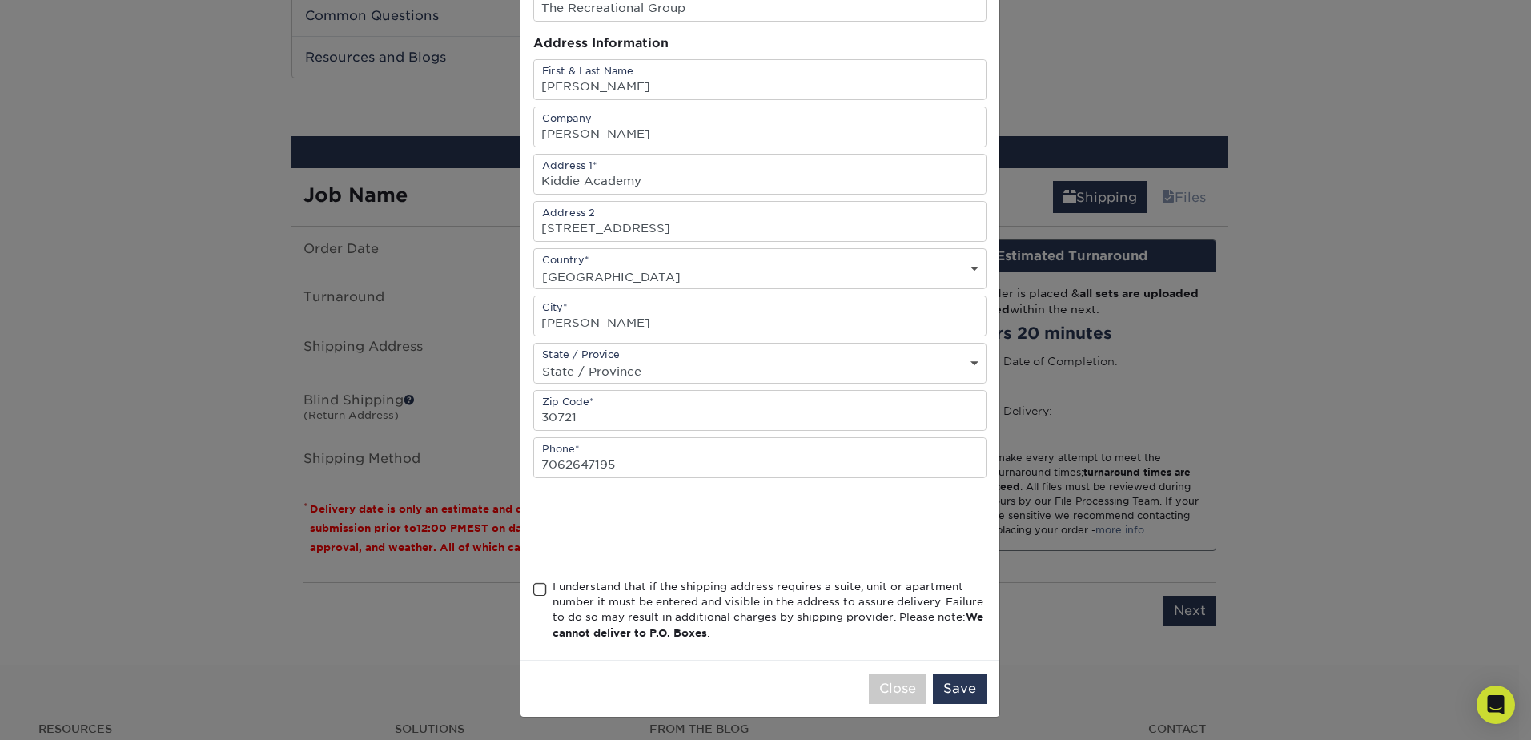
drag, startPoint x: 521, startPoint y: 600, endPoint x: 530, endPoint y: 591, distance: 12.5
click at [522, 598] on div "Address Book Title (for your reference only) Descriptive Title* The Recreationa…" at bounding box center [760, 301] width 479 height 717
click at [533, 590] on span at bounding box center [540, 589] width 14 height 15
click at [0, 0] on input "I understand that if the shipping address requires a suite, unit or apartment n…" at bounding box center [0, 0] width 0 height 0
click at [974, 692] on button "Save" at bounding box center [960, 689] width 54 height 30
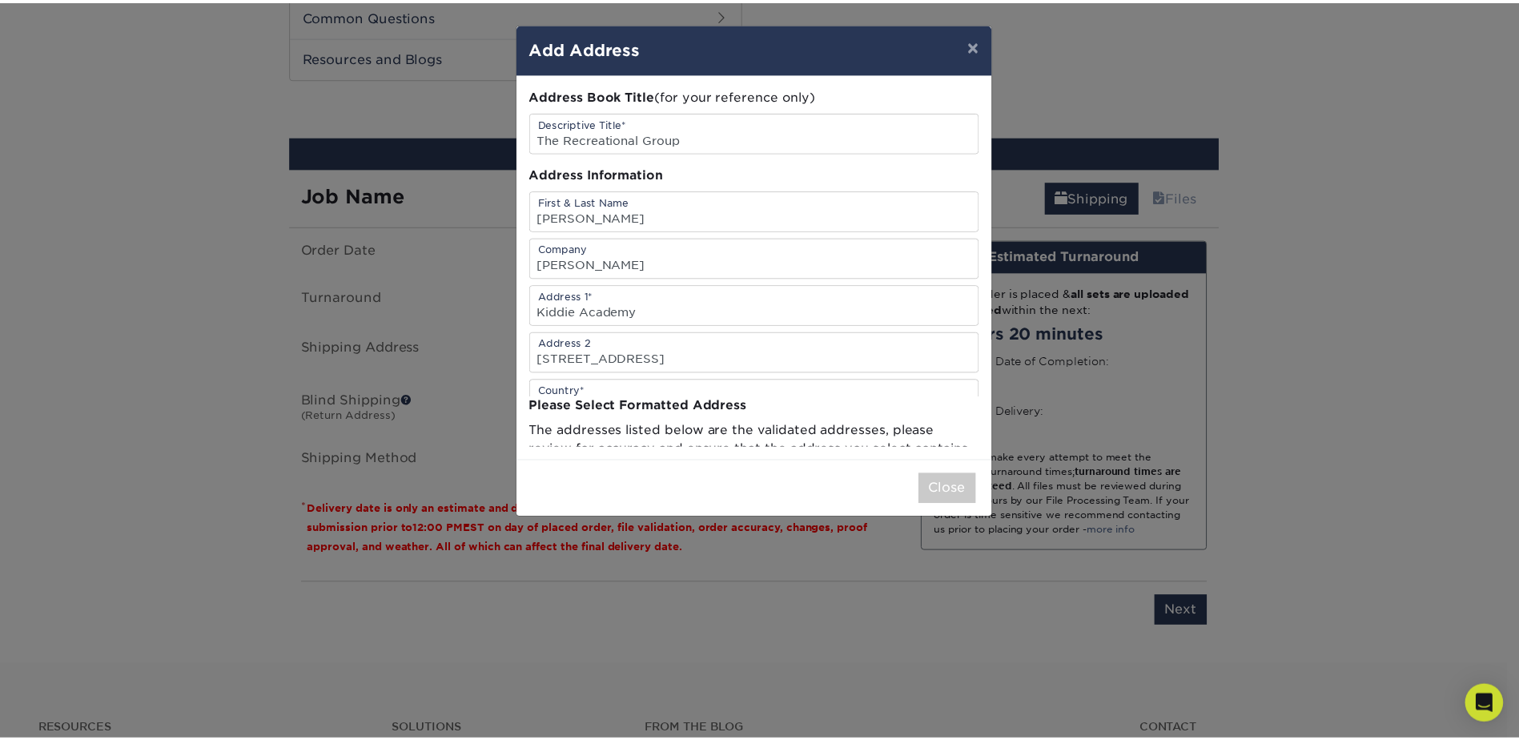
scroll to position [0, 0]
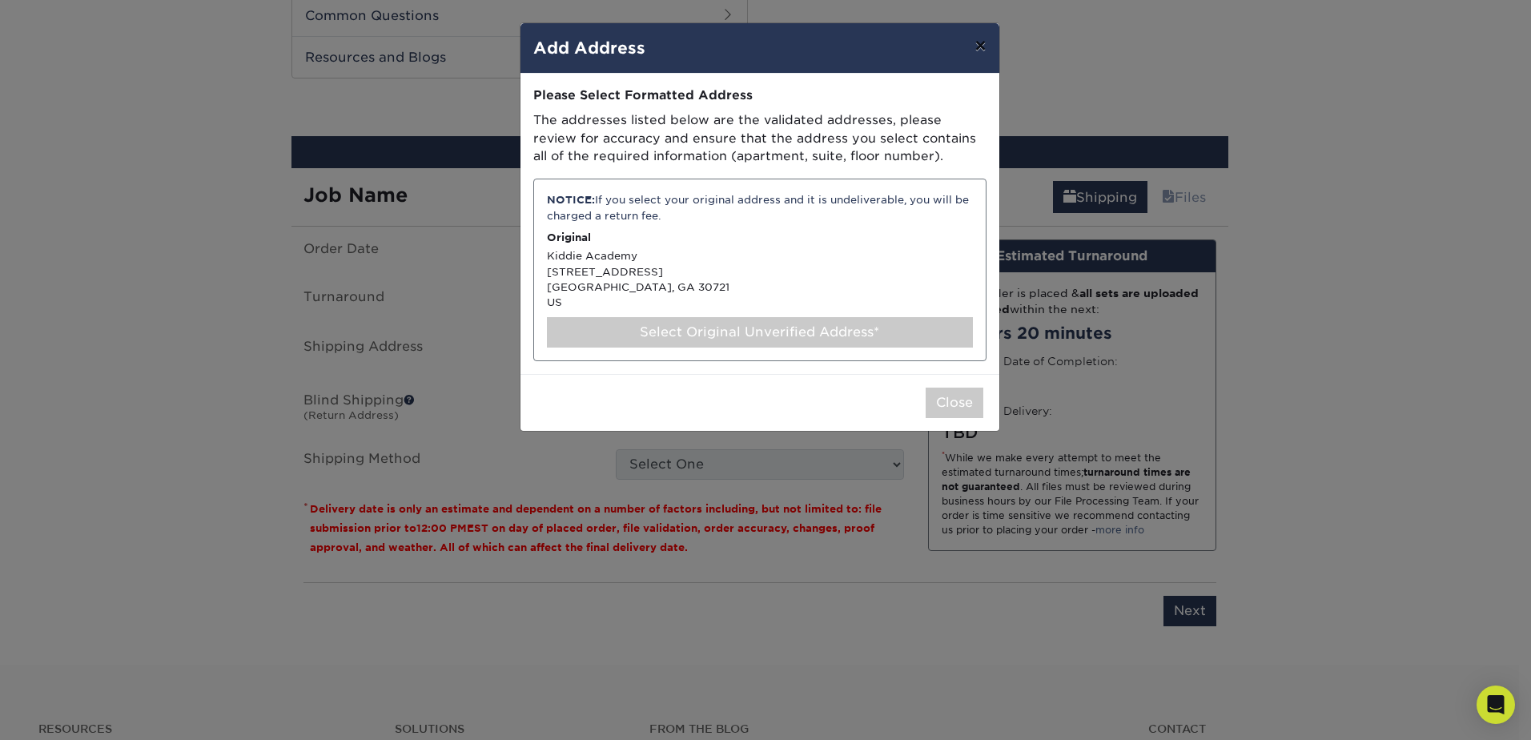
click at [968, 41] on button "×" at bounding box center [980, 45] width 37 height 45
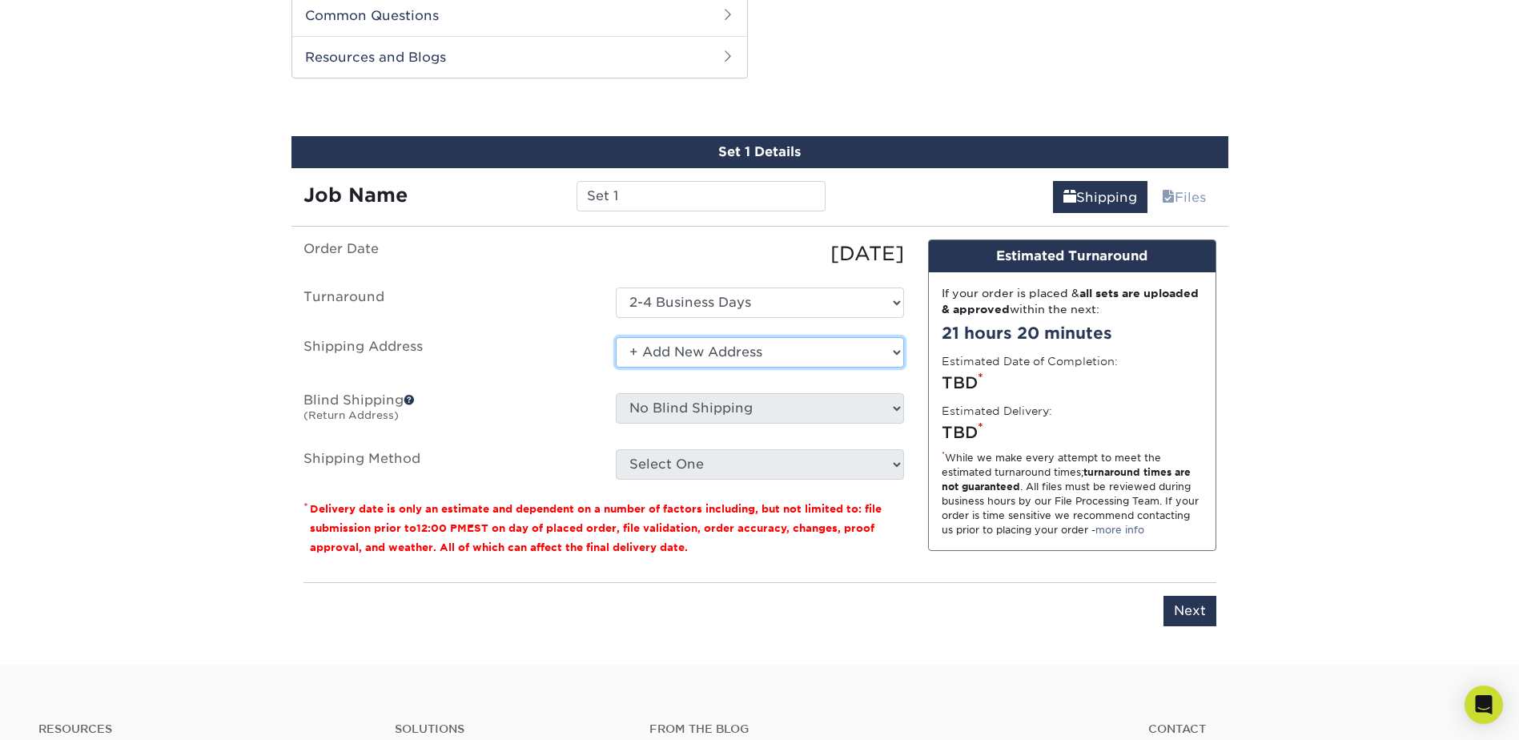
click at [799, 349] on select "Select One + Add New Address - Login" at bounding box center [760, 352] width 288 height 30
click at [616, 337] on select "Select One + Add New Address - Login" at bounding box center [760, 352] width 288 height 30
click at [759, 336] on ul "Order Date 09/09/2025 Turnaround Select One 2-4 Business Days Shipping Address …" at bounding box center [604, 359] width 601 height 240
click at [616, 337] on select "Select One + Add New Address - Login" at bounding box center [760, 352] width 288 height 30
click at [694, 351] on select "Select One + Add New Address - Login" at bounding box center [760, 352] width 288 height 30
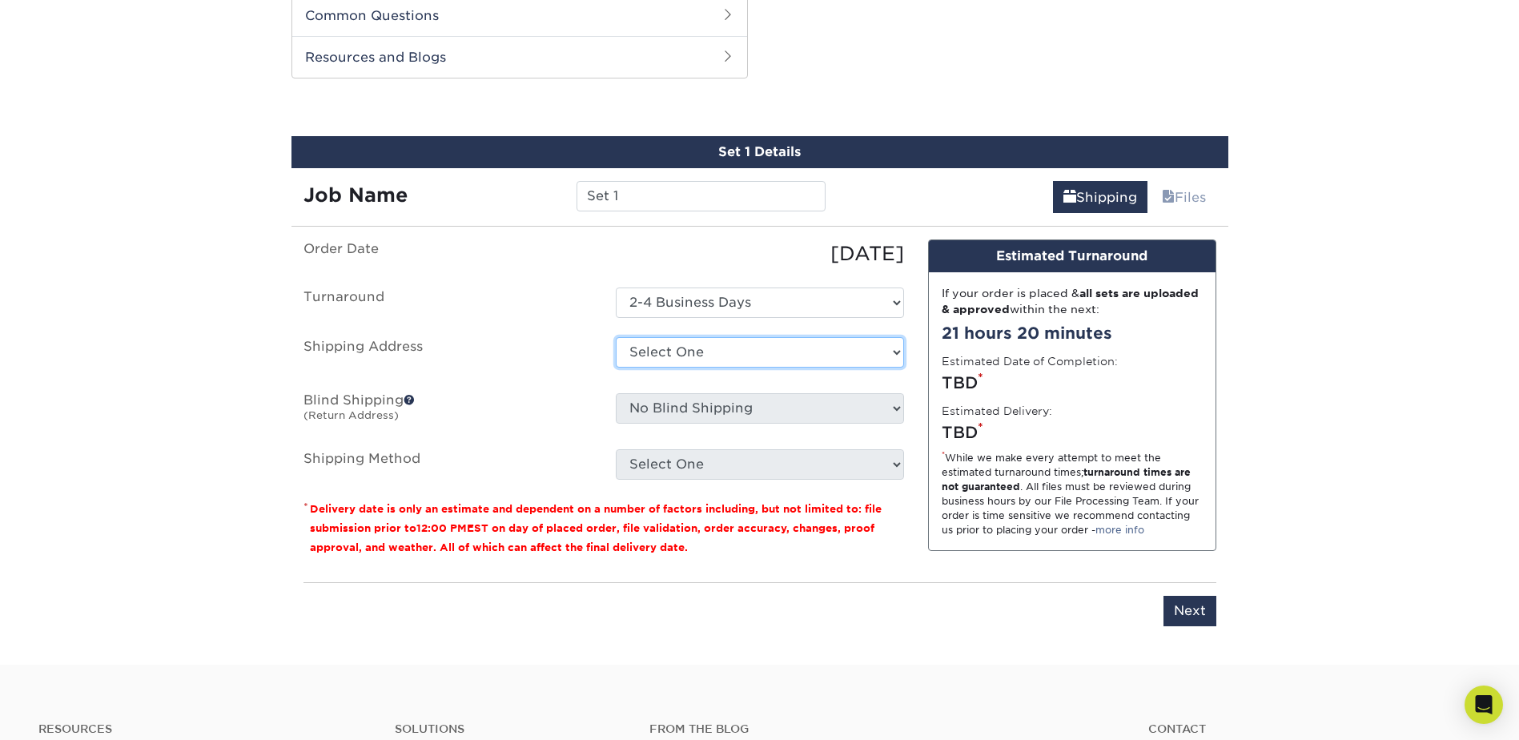
click at [616, 337] on select "Select One + Add New Address - Login" at bounding box center [760, 352] width 288 height 30
click at [704, 348] on select "Select One + Add New Address - Login" at bounding box center [760, 352] width 288 height 30
select select "newaddress"
click at [616, 337] on select "Select One + Add New Address - Login" at bounding box center [760, 352] width 288 height 30
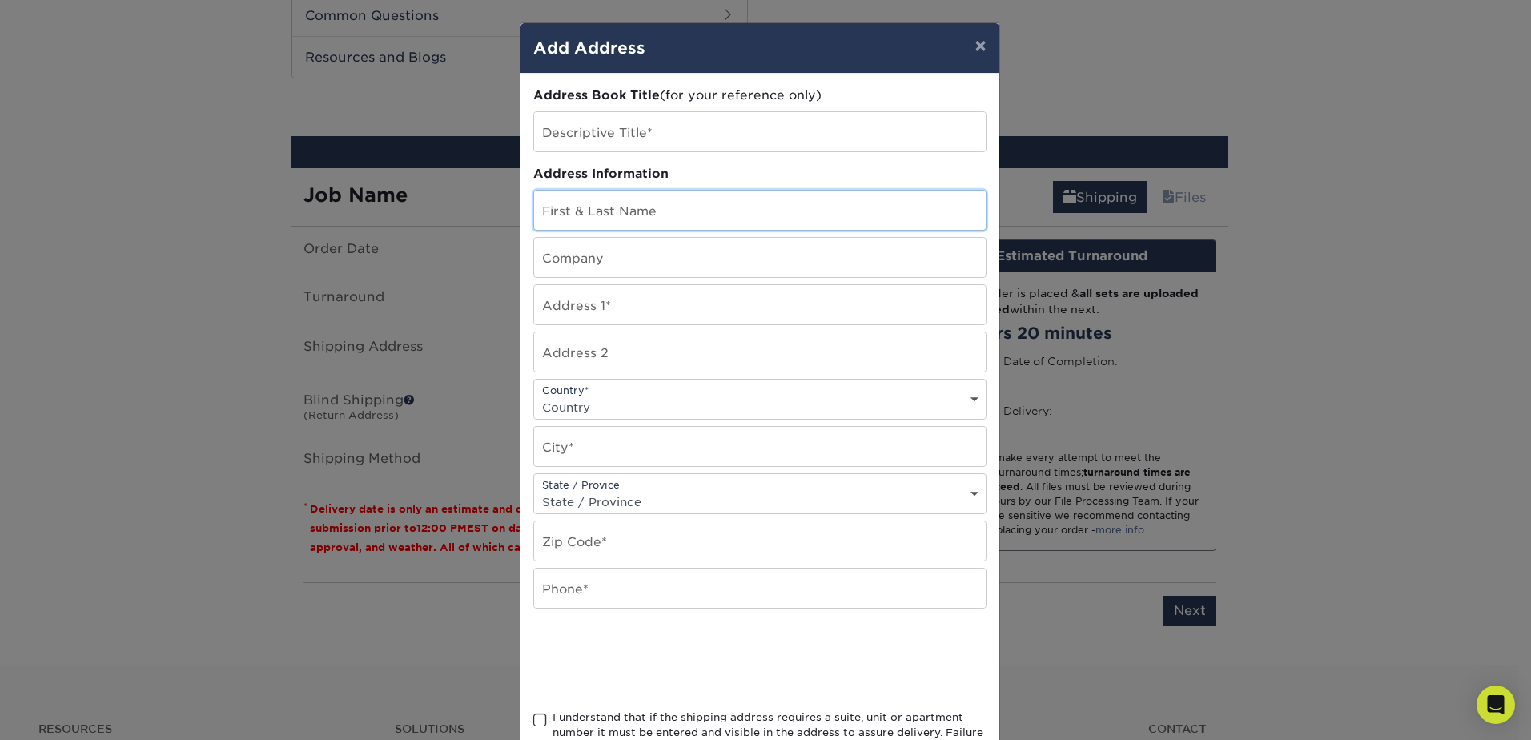
click at [626, 214] on input "text" at bounding box center [760, 210] width 452 height 39
click at [602, 210] on input "text" at bounding box center [760, 210] width 452 height 39
click at [634, 131] on input "text" at bounding box center [760, 131] width 452 height 39
click at [544, 215] on input "text" at bounding box center [760, 210] width 452 height 39
type input "Carson Cook"
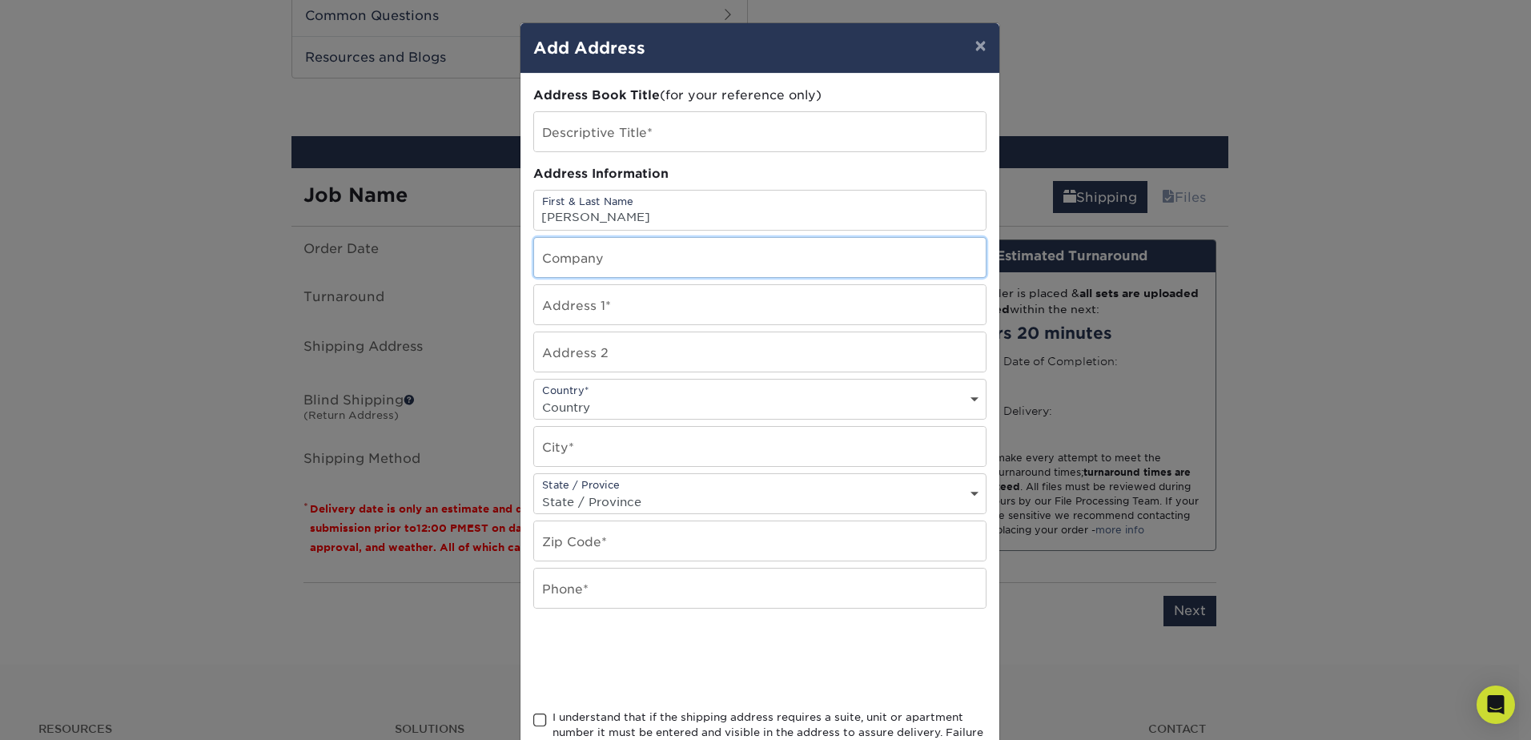
click at [617, 257] on input "text" at bounding box center [760, 257] width 452 height 39
click at [553, 305] on input "text" at bounding box center [760, 304] width 452 height 39
type input "200 Howell Dr"
type input "Carson Cook"
select select "US"
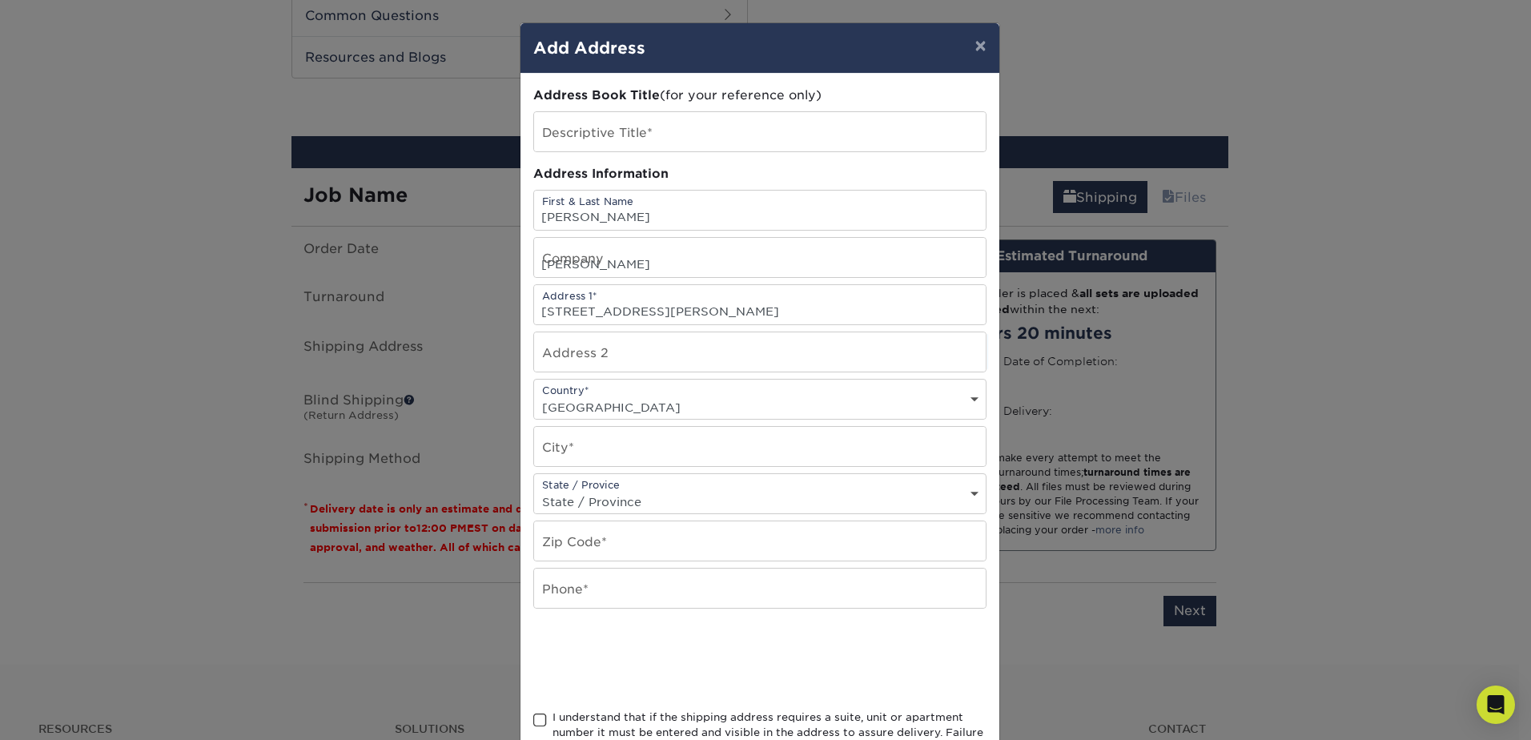
type input "DALTON"
select select "GA"
type input "30721"
type input "7062647195"
type input "Kiddie Academy"
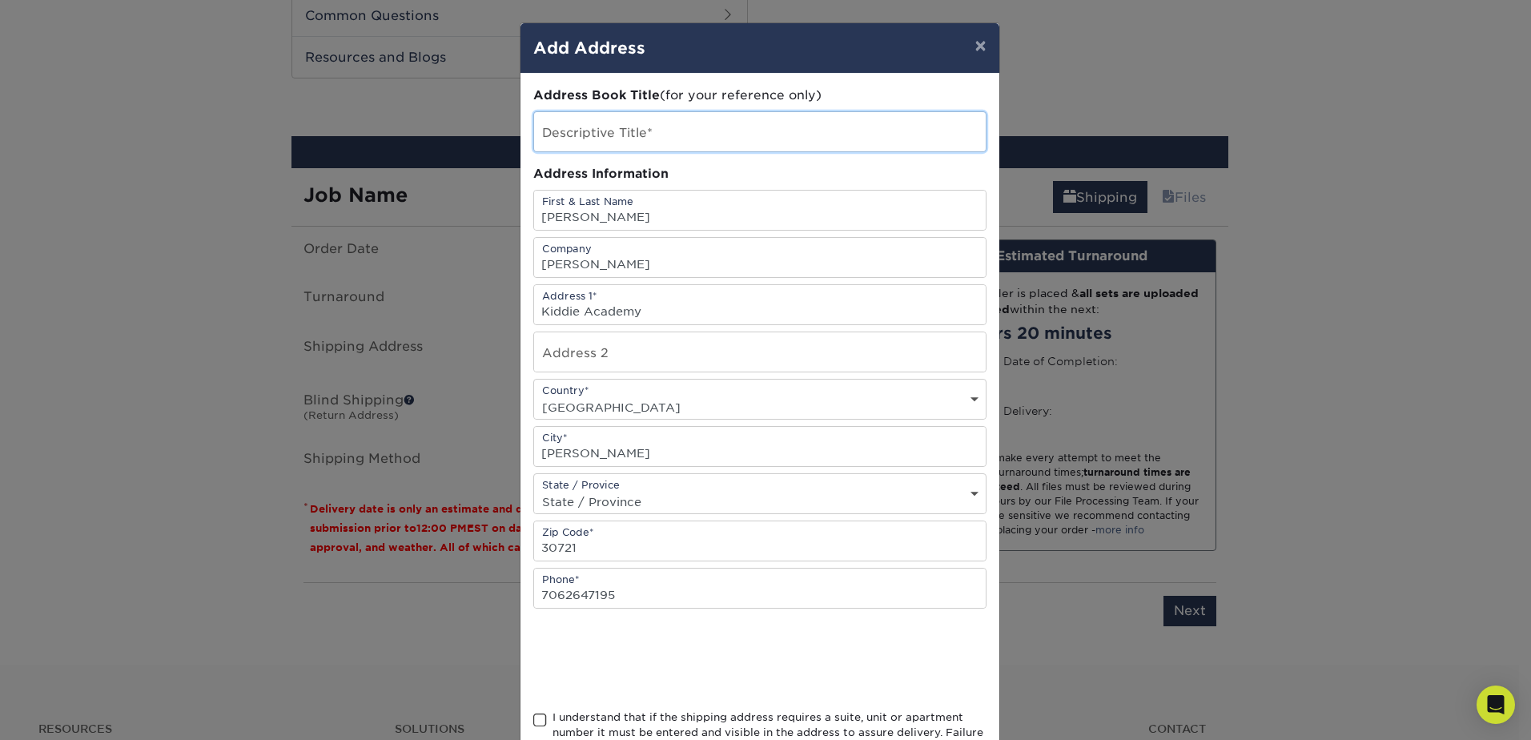
type input "251 S Centerville Rd"
drag, startPoint x: 668, startPoint y: 302, endPoint x: 512, endPoint y: 306, distance: 156.2
click at [512, 306] on div "× Add Address Address Book Title (for your reference only) Descriptive Title* A…" at bounding box center [765, 370] width 1531 height 740
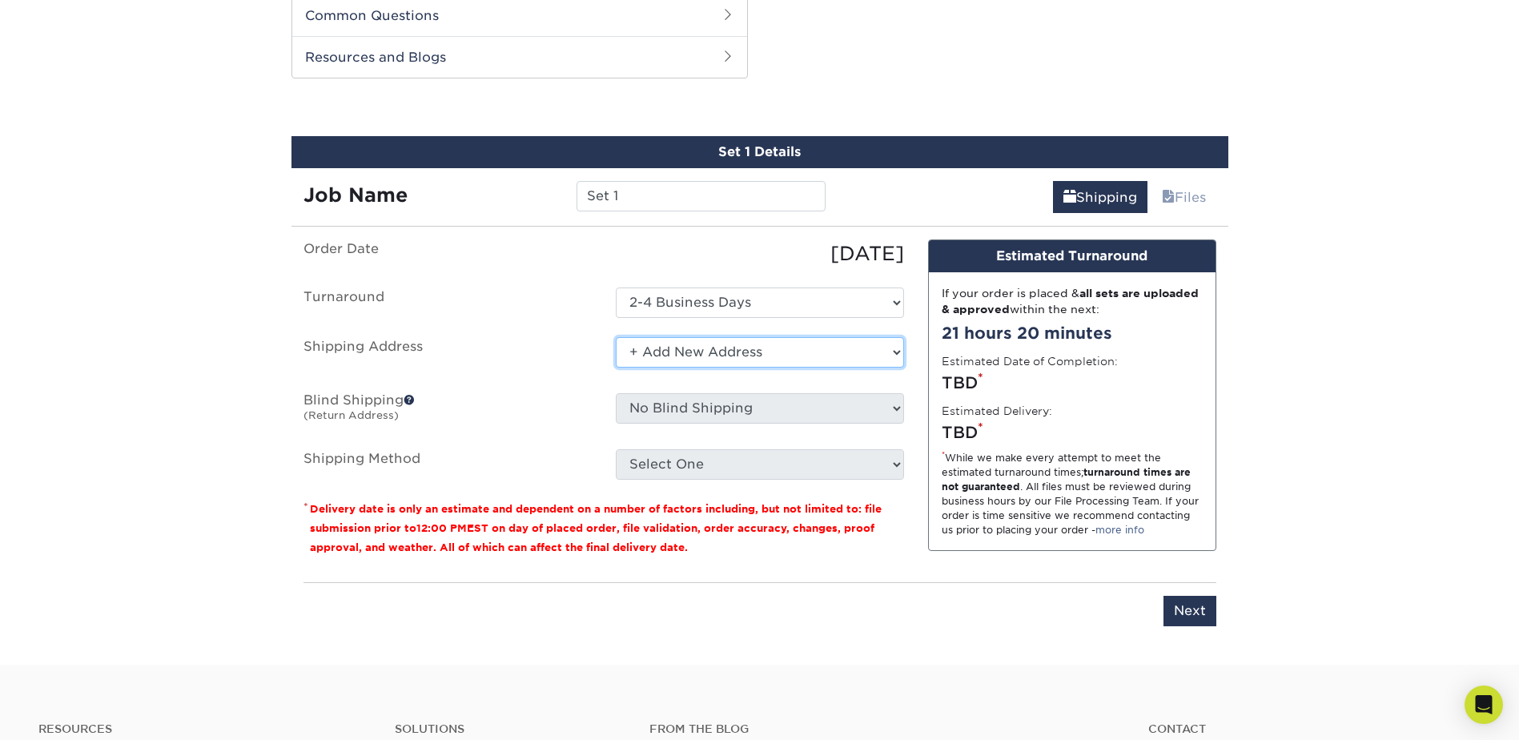
click at [711, 344] on select "Select One + Add New Address - Login" at bounding box center [760, 352] width 288 height 30
click at [616, 337] on select "Select One + Add New Address - Login" at bounding box center [760, 352] width 288 height 30
click at [726, 356] on select "Select One + Add New Address - Login" at bounding box center [760, 352] width 288 height 30
click at [616, 337] on select "Select One + Add New Address - Login" at bounding box center [760, 352] width 288 height 30
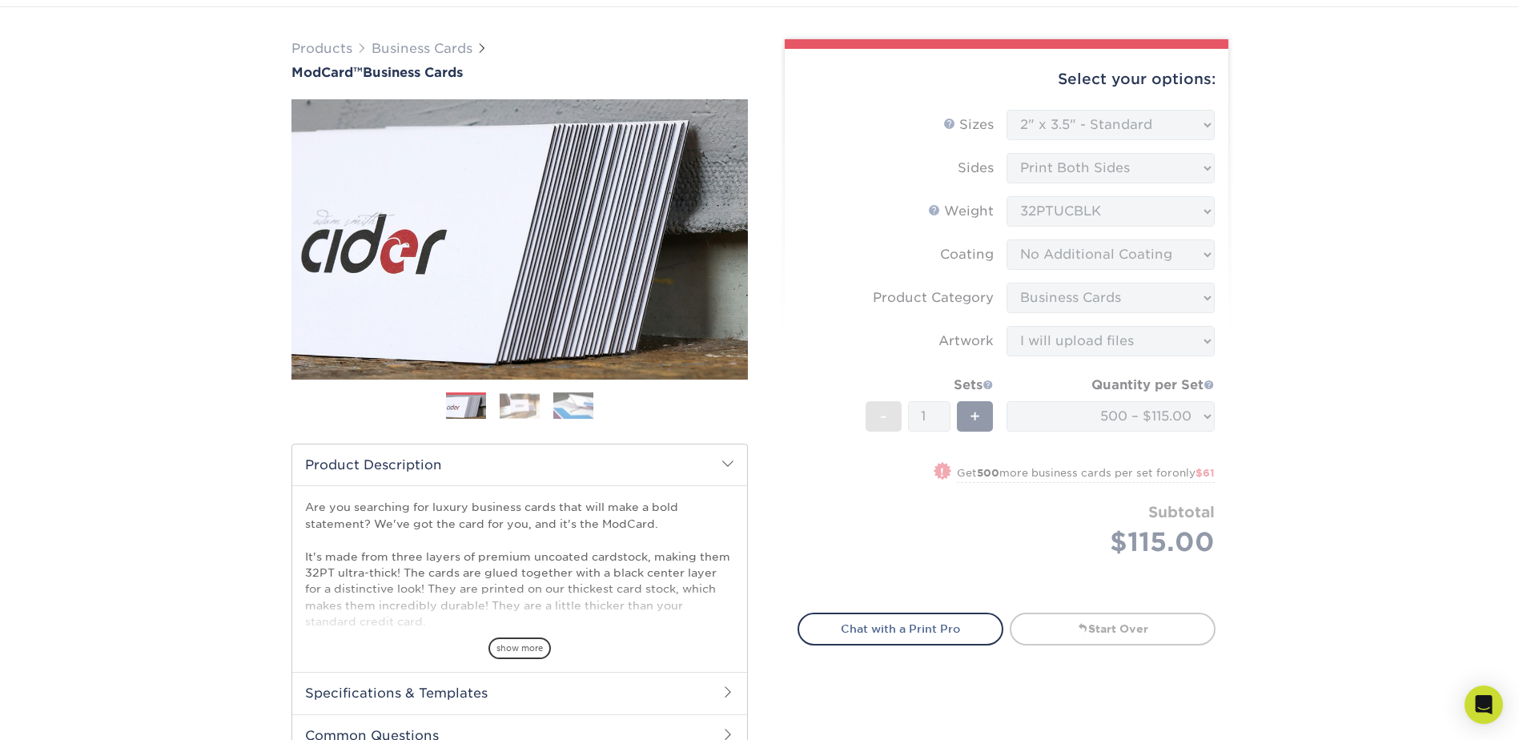
scroll to position [95, 0]
click at [1183, 420] on form "Sizes Help Sizes Please Select 1.5" x 3.5" - Mini 1.75" x 3.5" - Mini 2" x 2" -…" at bounding box center [1007, 353] width 418 height 485
click at [1187, 416] on form "Sizes Help Sizes Please Select 1.5" x 3.5" - Mini 1.75" x 3.5" - Mini 2" x 2" -…" at bounding box center [1007, 353] width 418 height 485
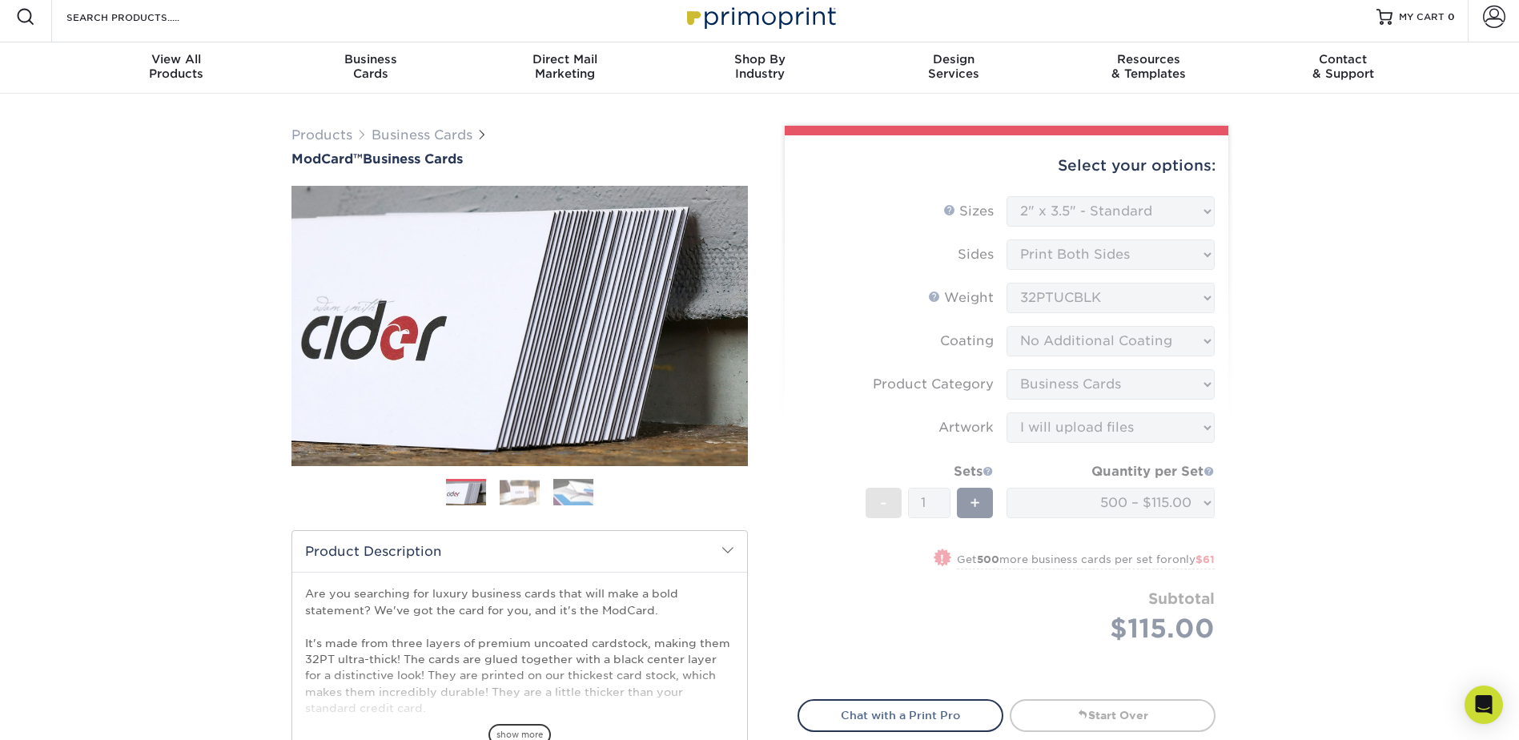
scroll to position [0, 0]
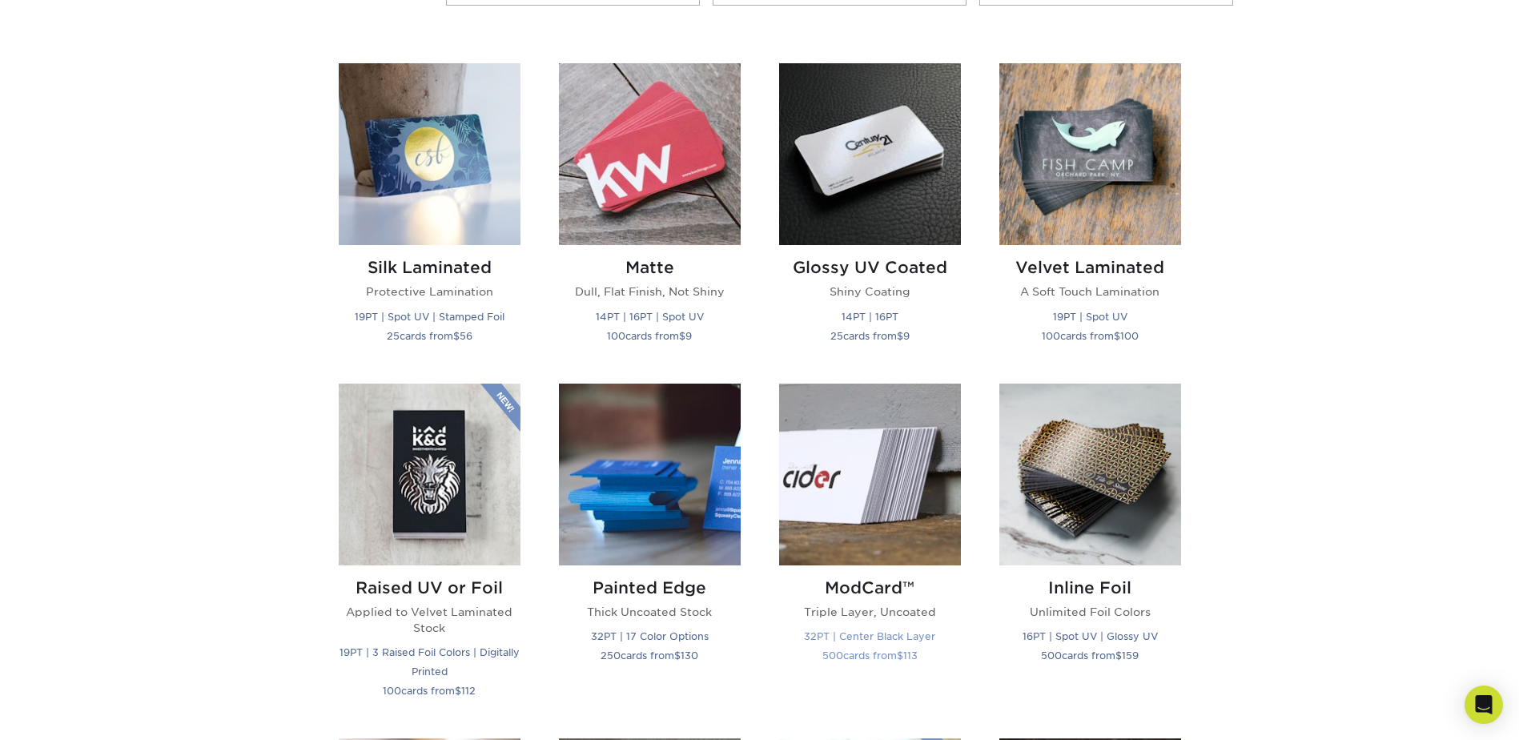
scroll to position [801, 0]
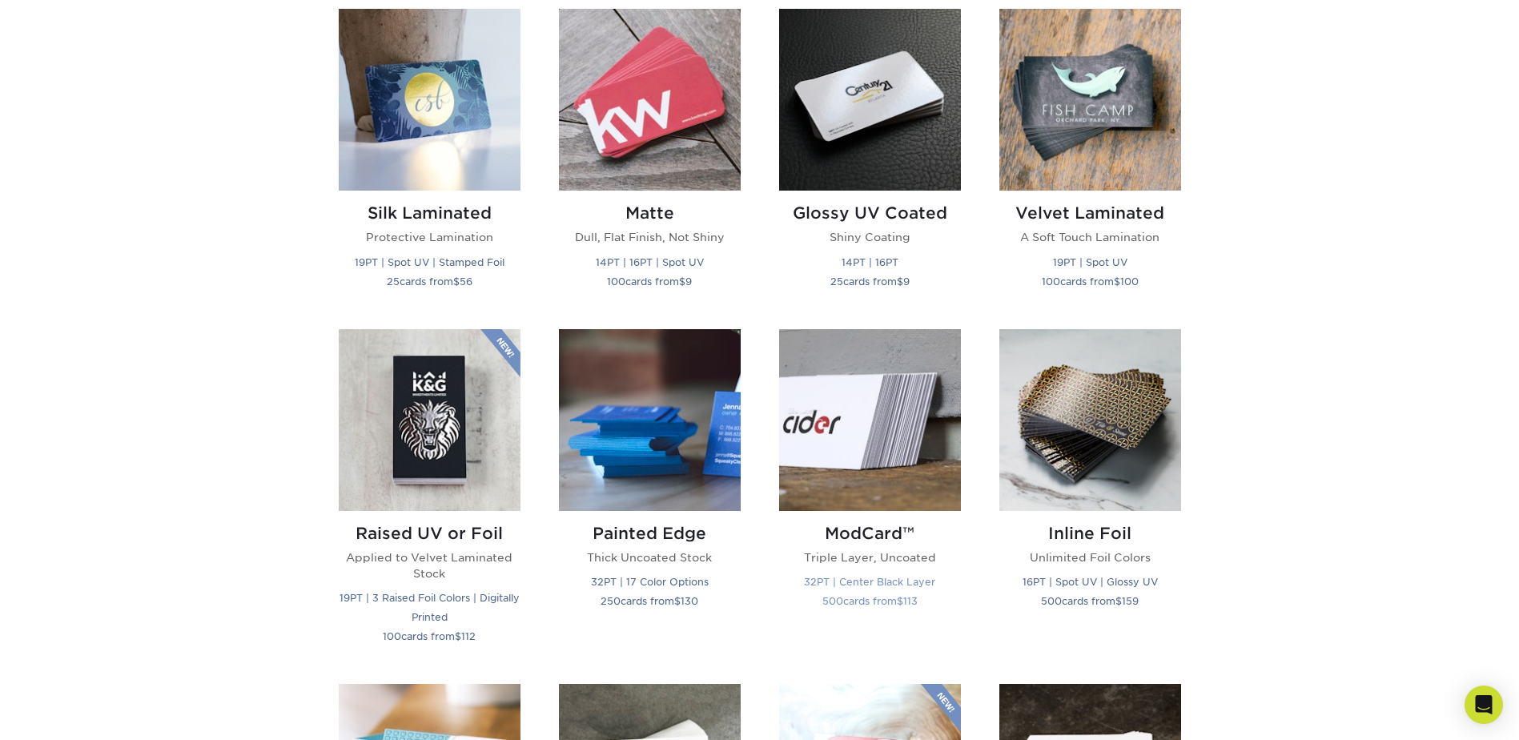
click at [868, 552] on p "Triple Layer, Uncoated" at bounding box center [870, 557] width 182 height 16
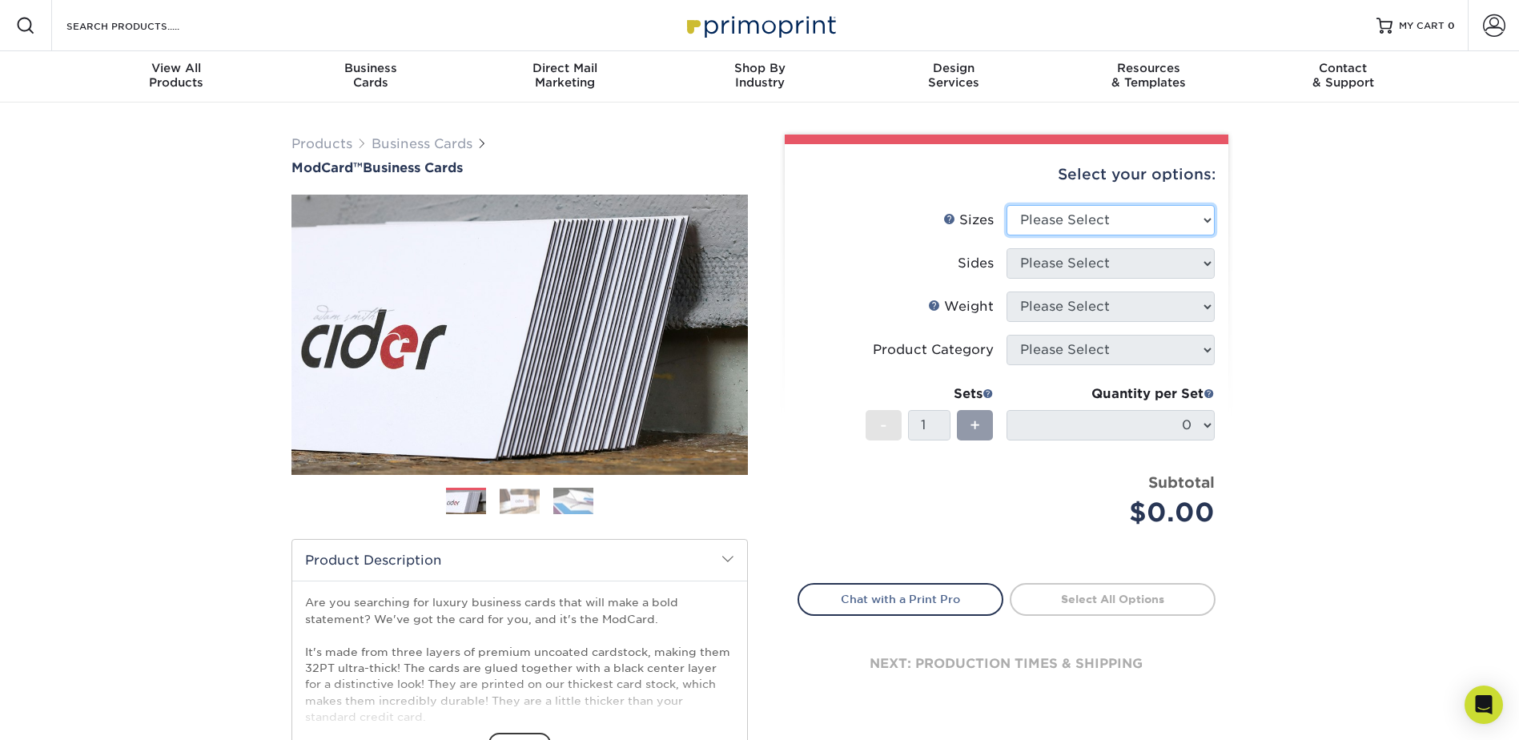
click at [1064, 207] on select "Please Select 1.5" x 3.5" - Mini 1.75" x 3.5" - Mini 2" x 2" - Square 2" x 3" -…" at bounding box center [1111, 220] width 208 height 30
select select "2.00x3.50"
click at [1007, 205] on select "Please Select 1.5" x 3.5" - Mini 1.75" x 3.5" - Mini 2" x 2" - Square 2" x 3" -…" at bounding box center [1111, 220] width 208 height 30
click at [1143, 240] on li "Sizes Help Sizes Please Select 1.5" x 3.5" - Mini 1.75" x 3.5" - Mini 2" x 2" -…" at bounding box center [1007, 226] width 416 height 43
drag, startPoint x: 1146, startPoint y: 250, endPoint x: 1148, endPoint y: 258, distance: 8.2
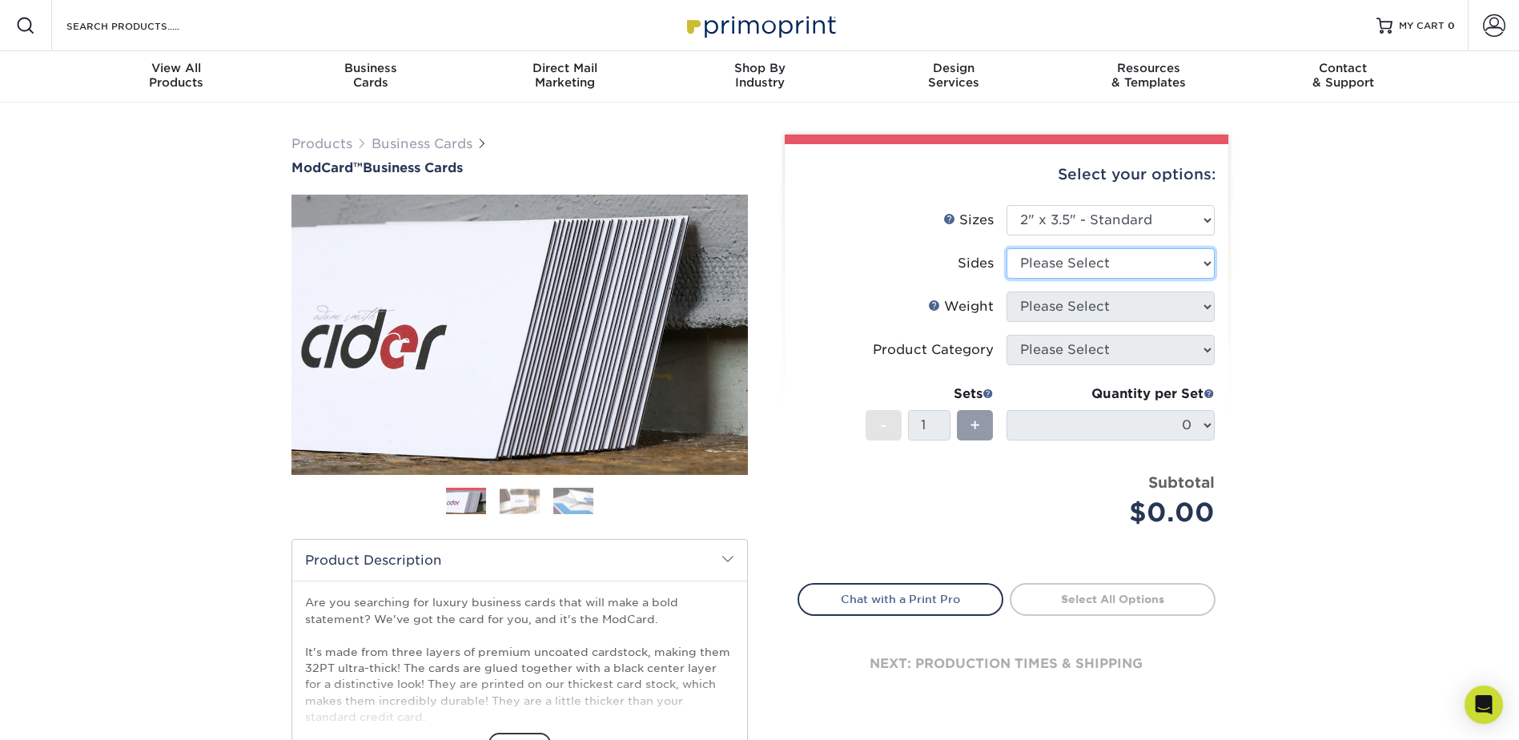
click at [1146, 250] on select "Please Select Print Both Sides Print Front Only" at bounding box center [1111, 263] width 208 height 30
select select "13abbda7-1d64-4f25-8bb2-c179b224825d"
click at [1007, 248] on select "Please Select Print Both Sides Print Front Only" at bounding box center [1111, 263] width 208 height 30
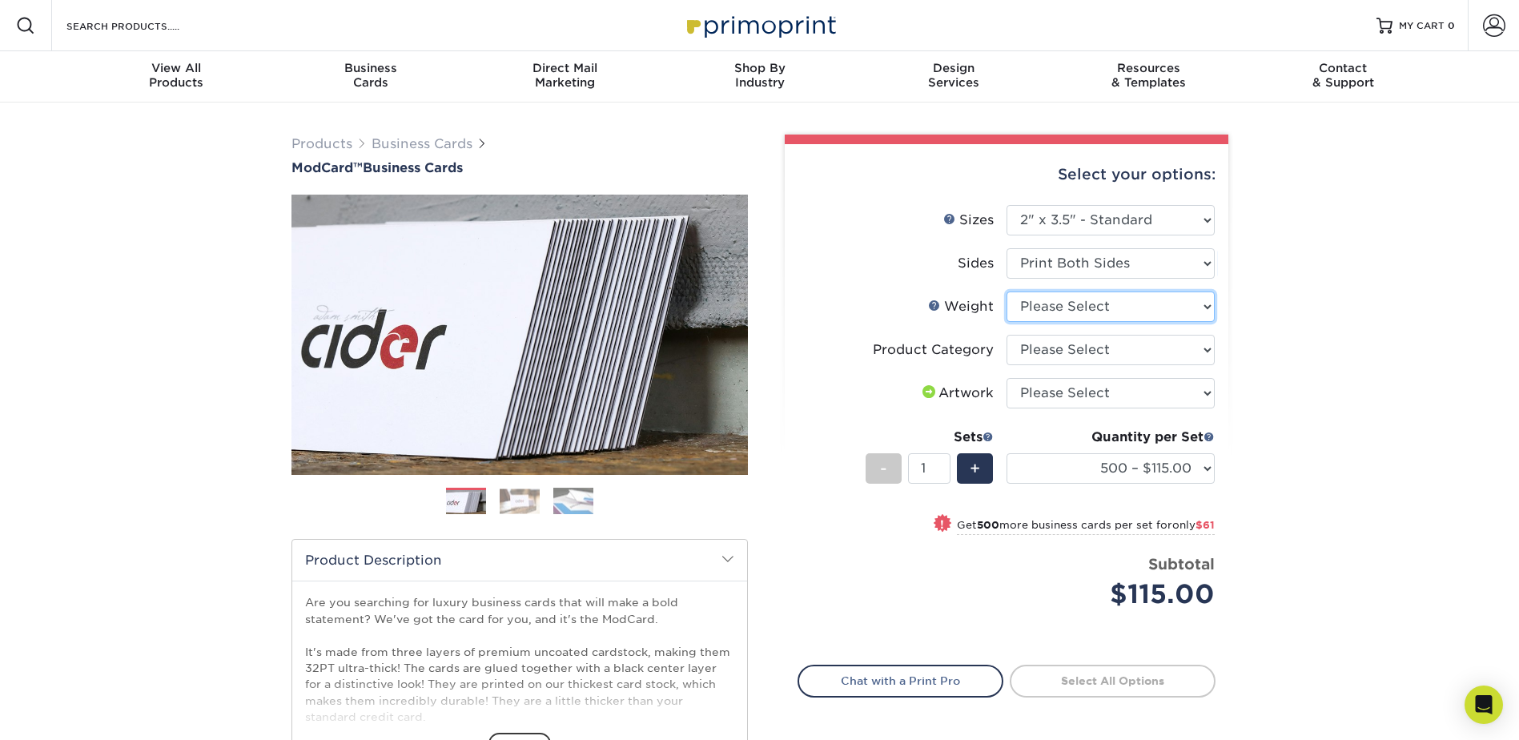
click at [1150, 317] on select "Please Select 32PTUCBLK" at bounding box center [1111, 307] width 208 height 30
select select "32PTUCBLK"
click at [1007, 292] on select "Please Select 32PTUCBLK" at bounding box center [1111, 307] width 208 height 30
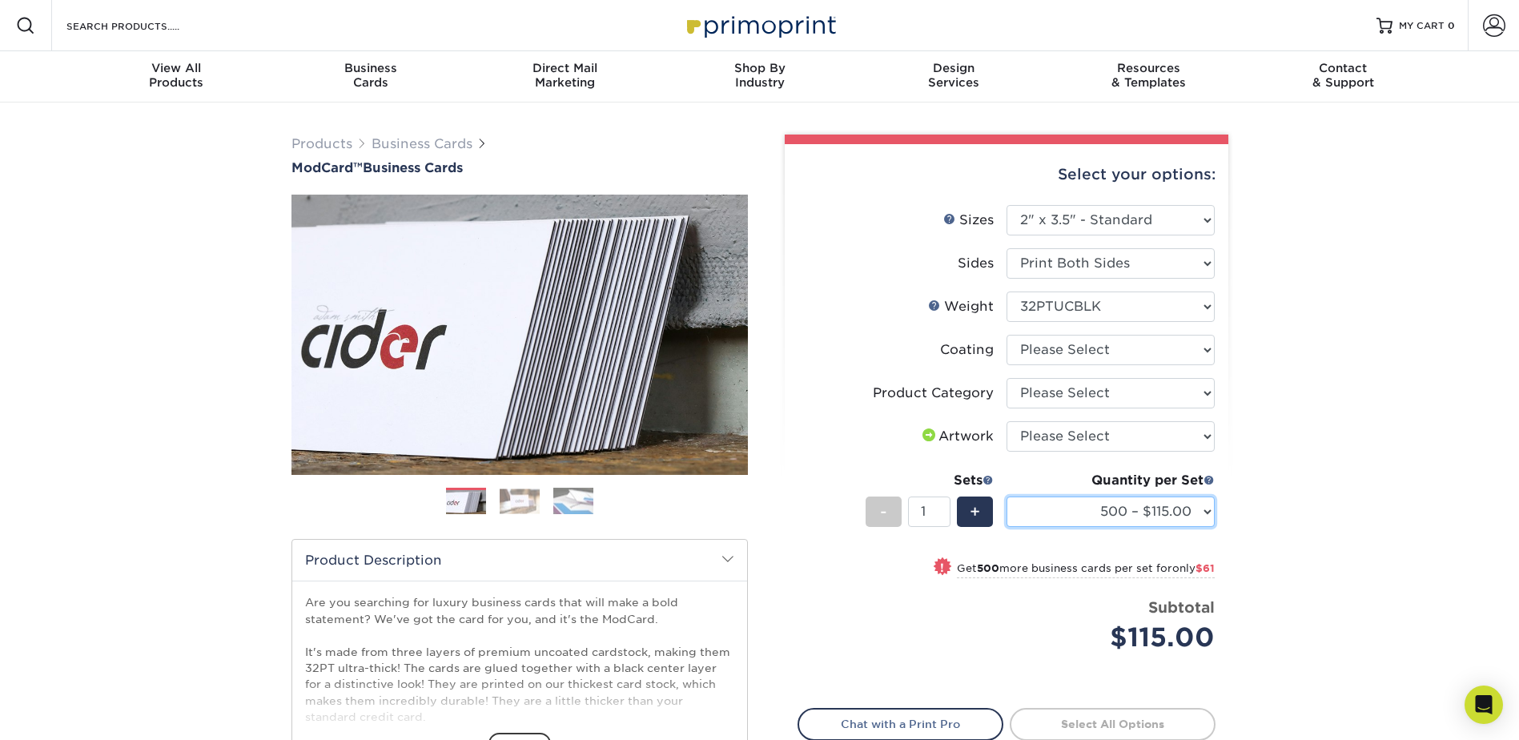
click at [1199, 515] on select "500 – $115.00 1000 – $176.00" at bounding box center [1111, 512] width 208 height 30
click at [1288, 525] on div "Products Business Cards ModCard™ Business Cards Previous Next" at bounding box center [759, 530] width 1519 height 855
